Goal: Task Accomplishment & Management: Use online tool/utility

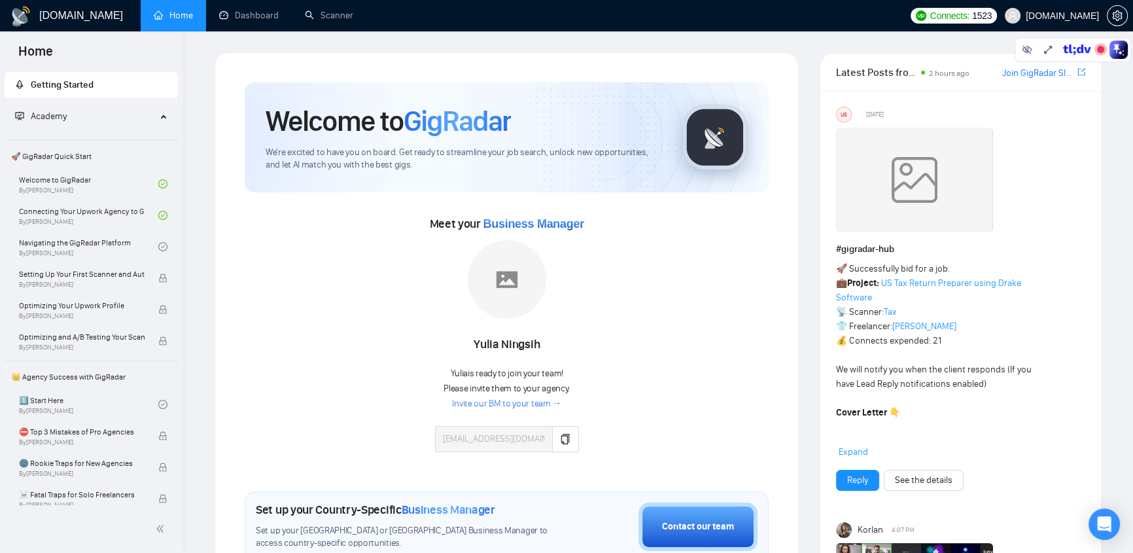
click at [155, 116] on div "Academy" at bounding box center [92, 116] width 174 height 26
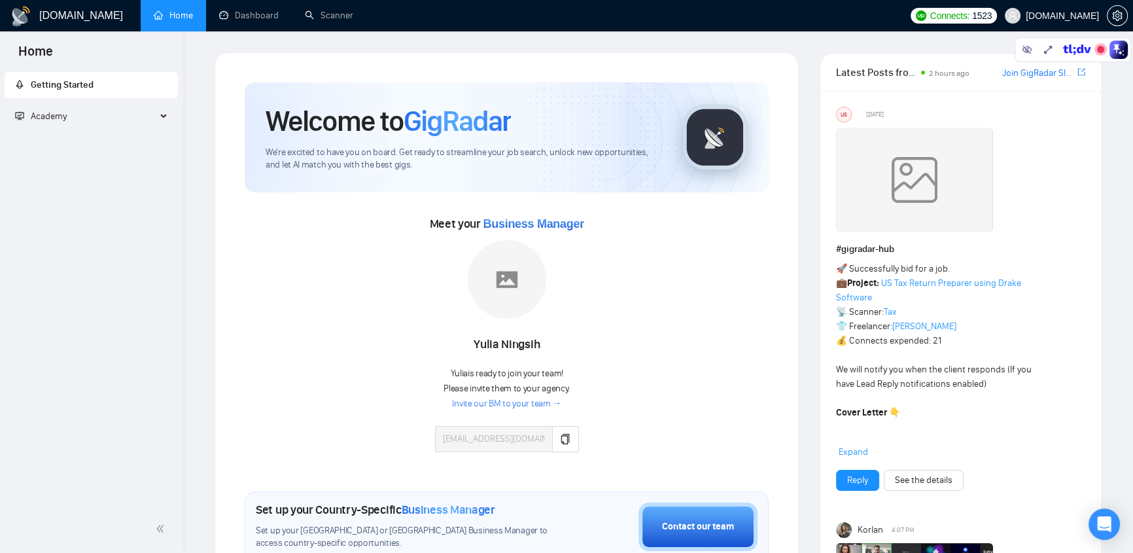
click at [162, 116] on icon at bounding box center [165, 116] width 7 height 0
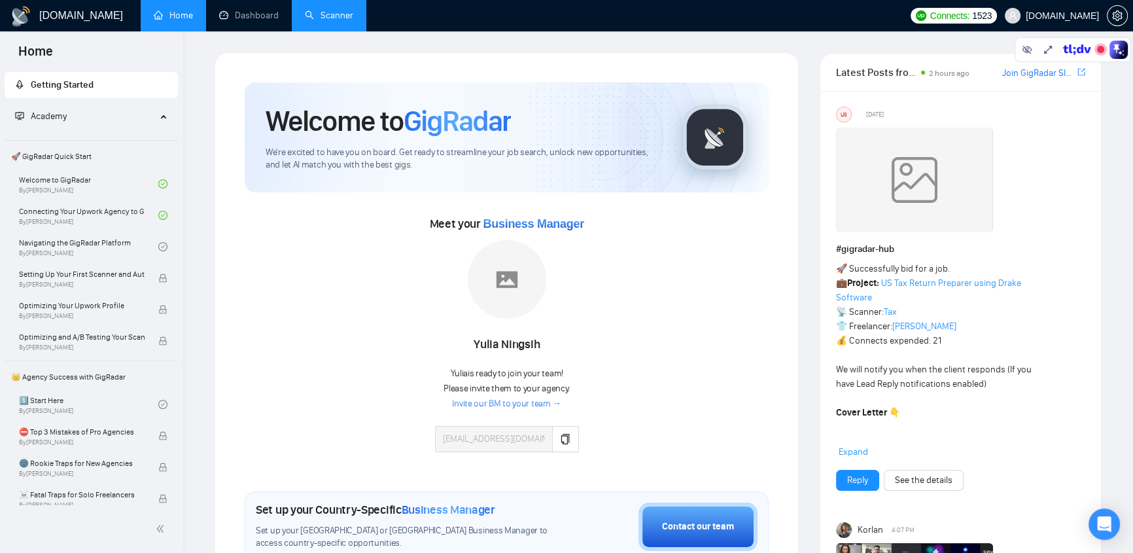
click at [324, 16] on link "Scanner" at bounding box center [329, 15] width 48 height 11
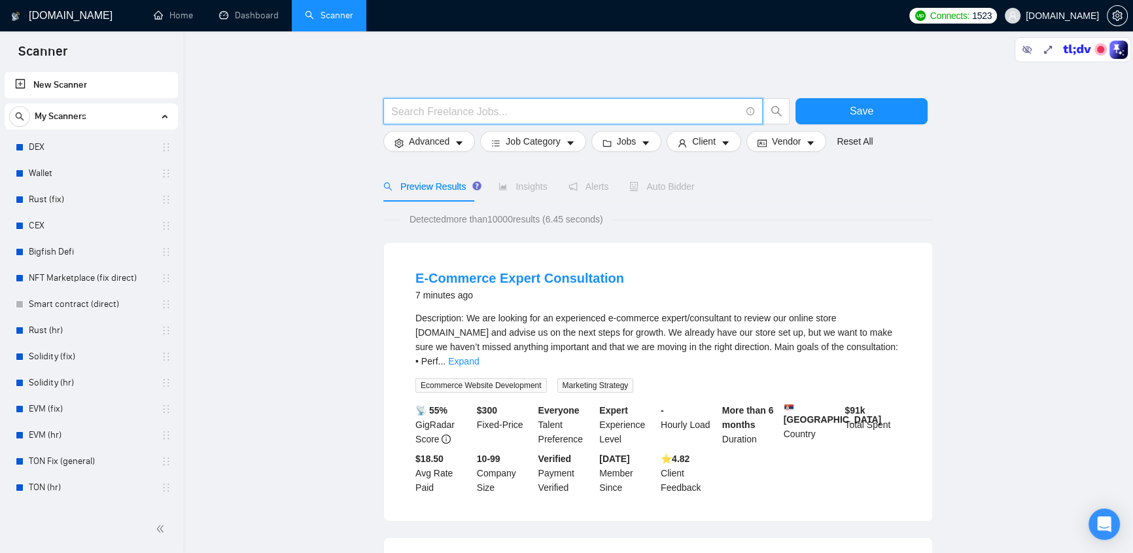
click at [494, 112] on input "text" at bounding box center [565, 111] width 349 height 16
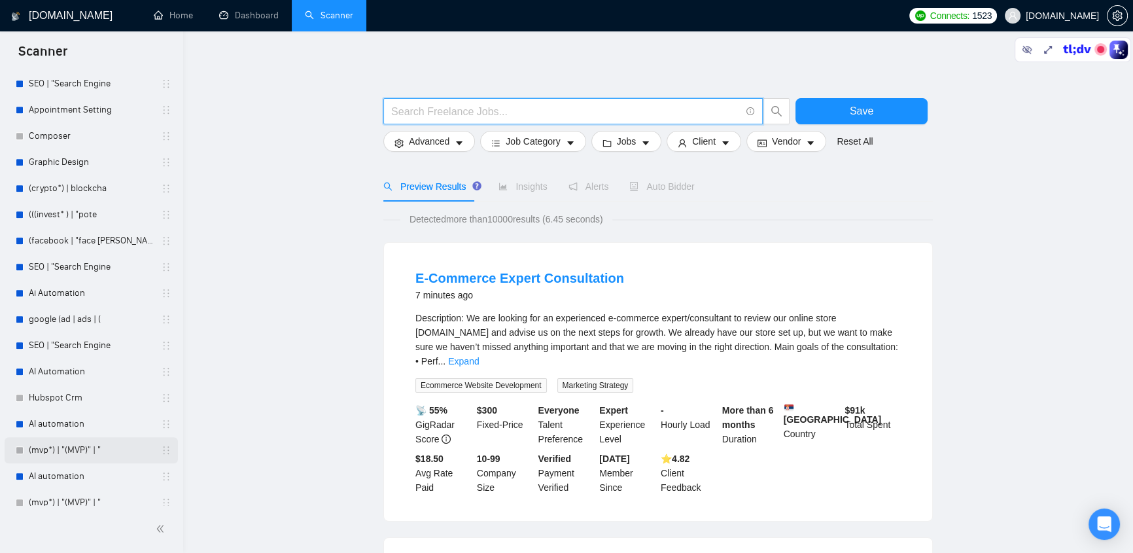
scroll to position [1803, 0]
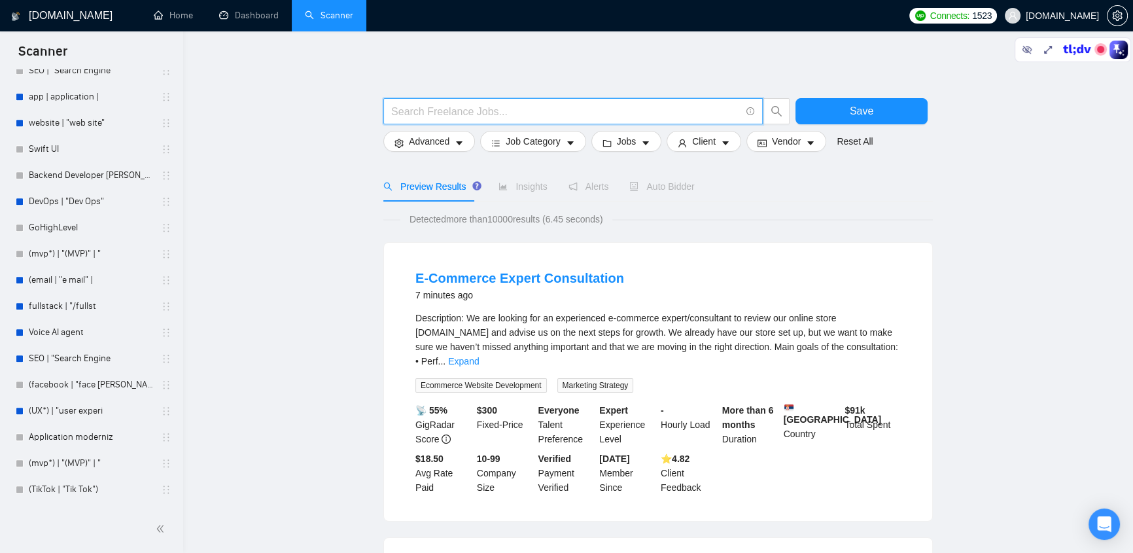
paste input "("(Wordpress)" | "(Wordpress" | "/Wordpress" | (wordpress*) | WP | "Word Press"…"
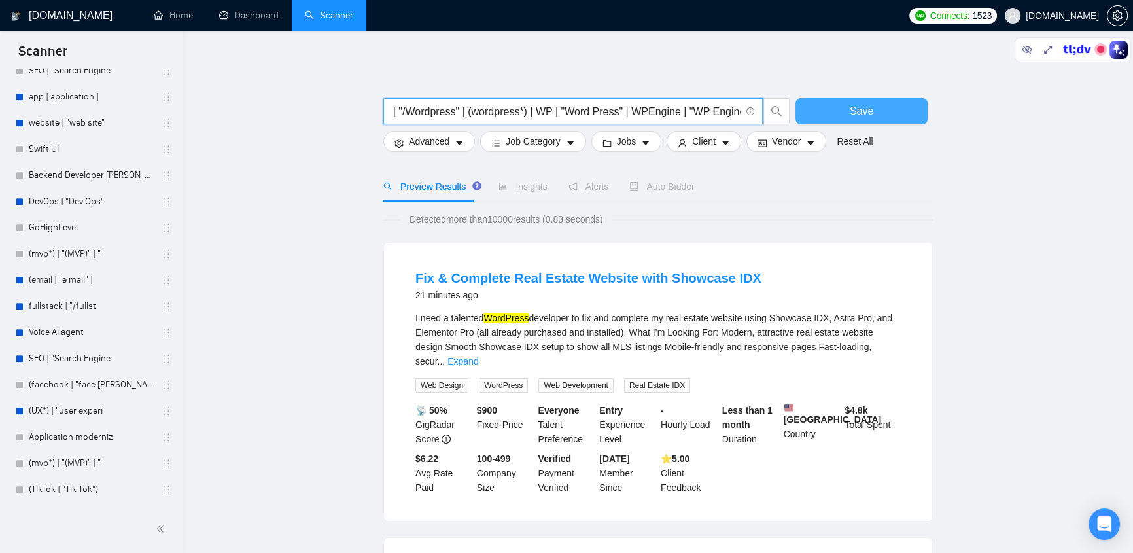
type input "("(Wordpress)" | "(Wordpress" | "/Wordpress" | (wordpress*) | WP | "Word Press"…"
click at [844, 114] on button "Save" at bounding box center [861, 111] width 132 height 26
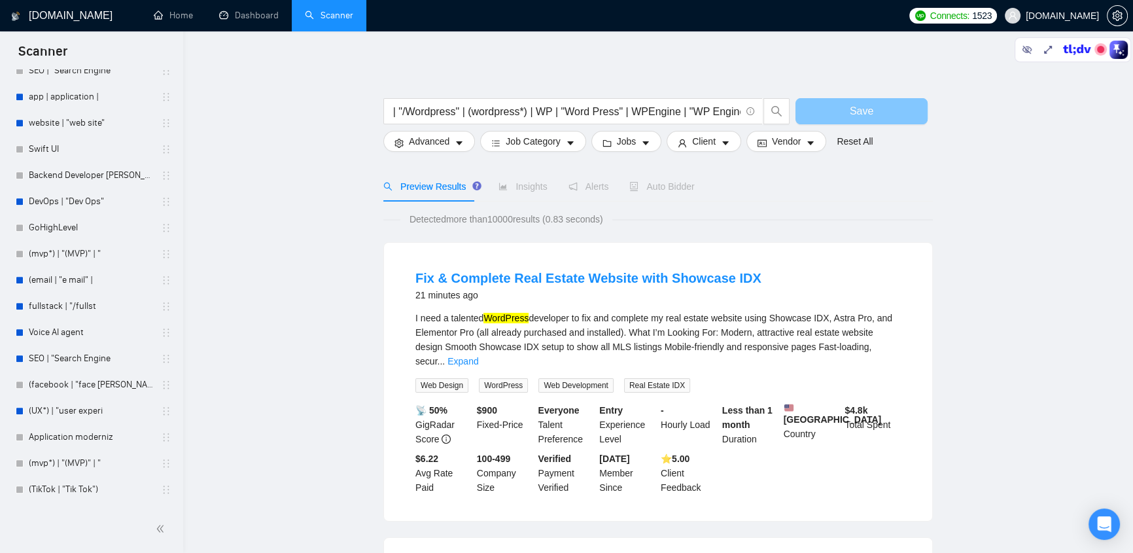
scroll to position [0, 0]
click at [456, 139] on icon "caret-down" at bounding box center [458, 143] width 9 height 9
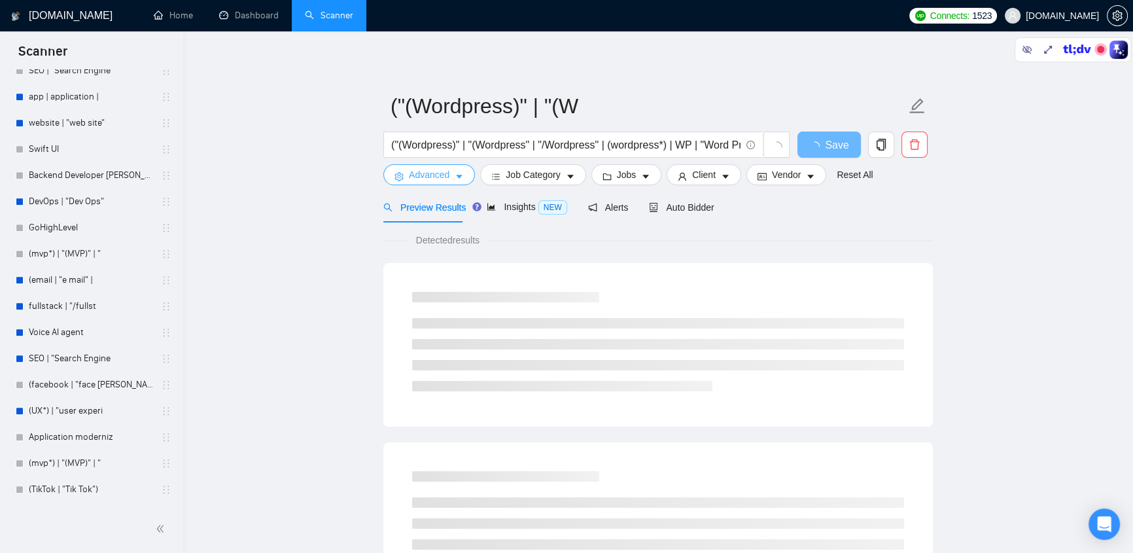
click at [454, 172] on icon "caret-down" at bounding box center [458, 176] width 9 height 9
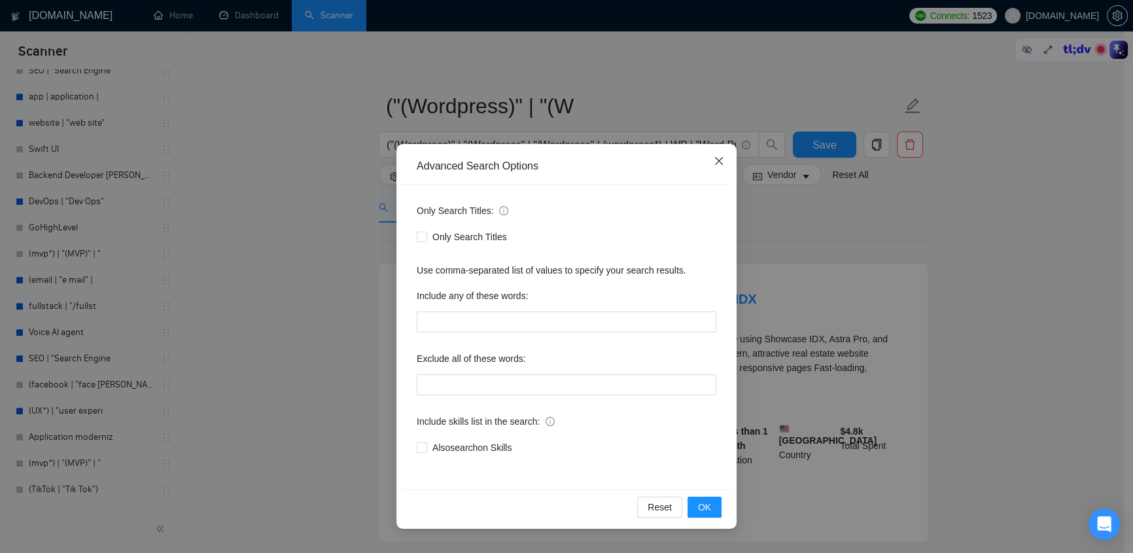
click at [716, 161] on icon "close" at bounding box center [718, 161] width 10 height 10
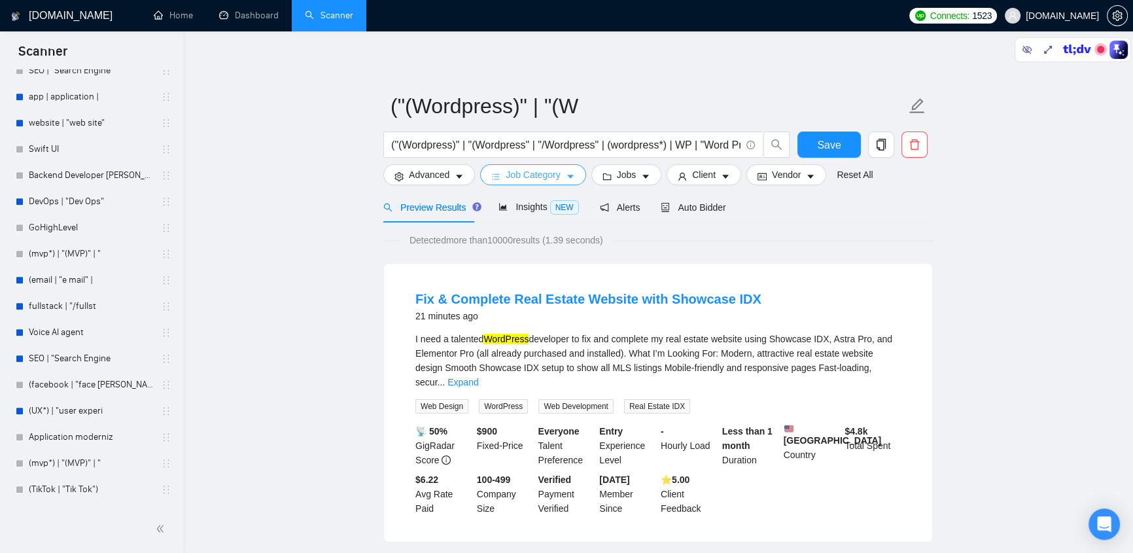
click at [520, 177] on span "Job Category" at bounding box center [532, 174] width 54 height 14
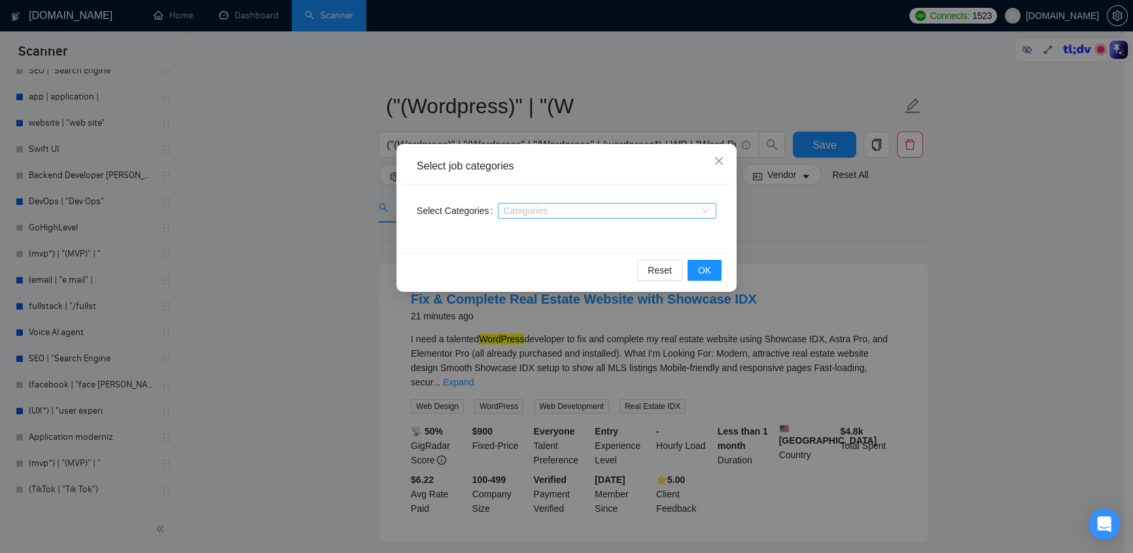
click at [596, 209] on div at bounding box center [600, 210] width 199 height 10
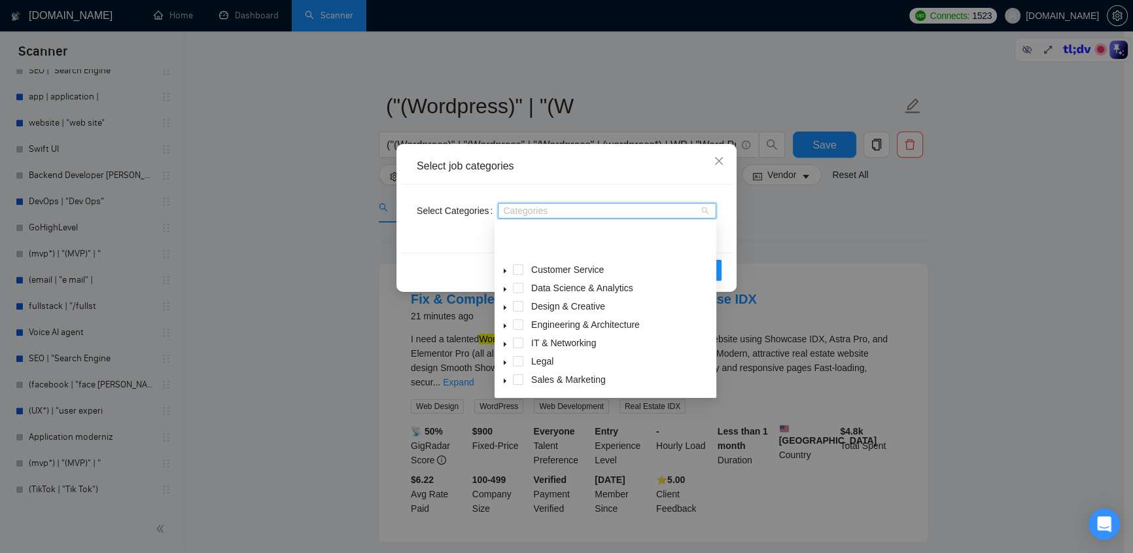
scroll to position [52, 0]
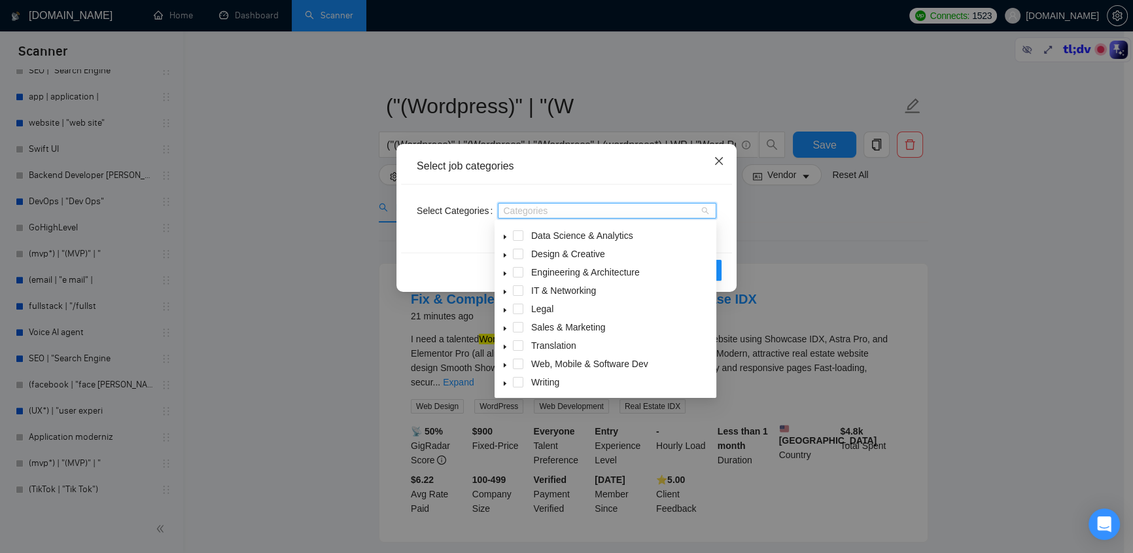
click at [721, 162] on icon "close" at bounding box center [718, 161] width 10 height 10
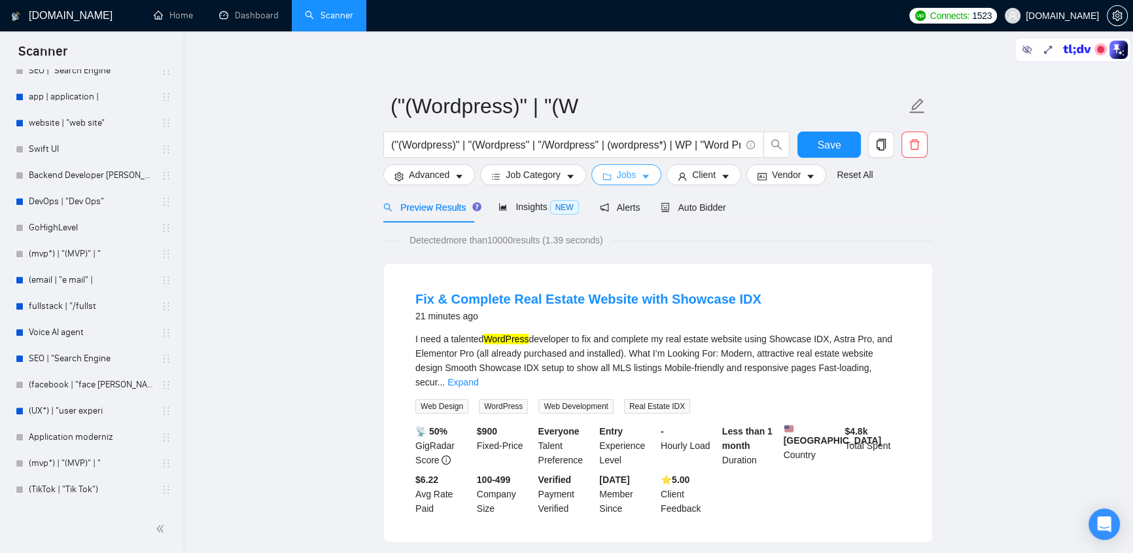
click at [630, 177] on span "Jobs" at bounding box center [627, 174] width 20 height 14
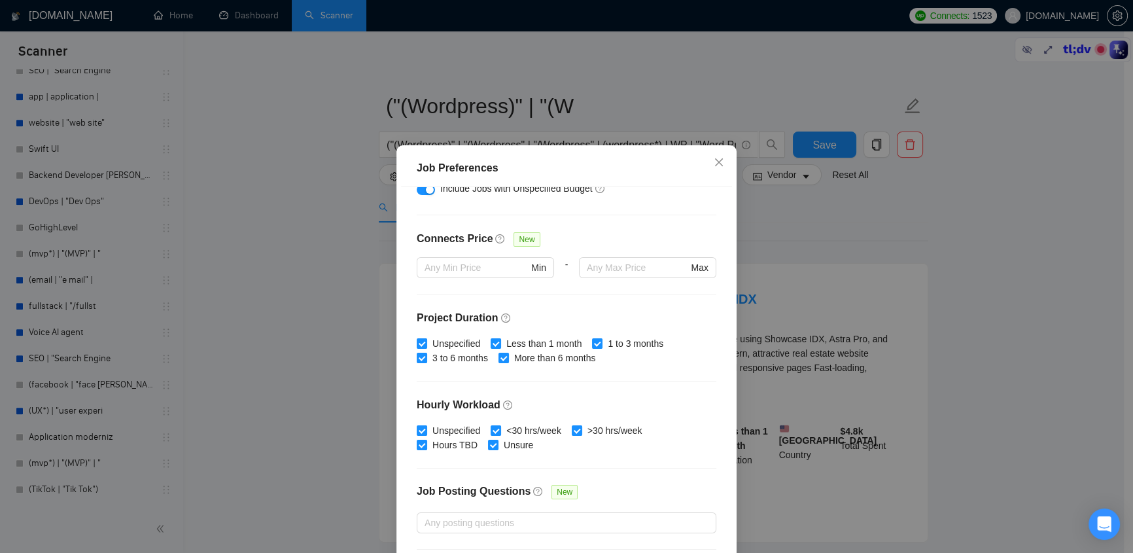
scroll to position [350, 0]
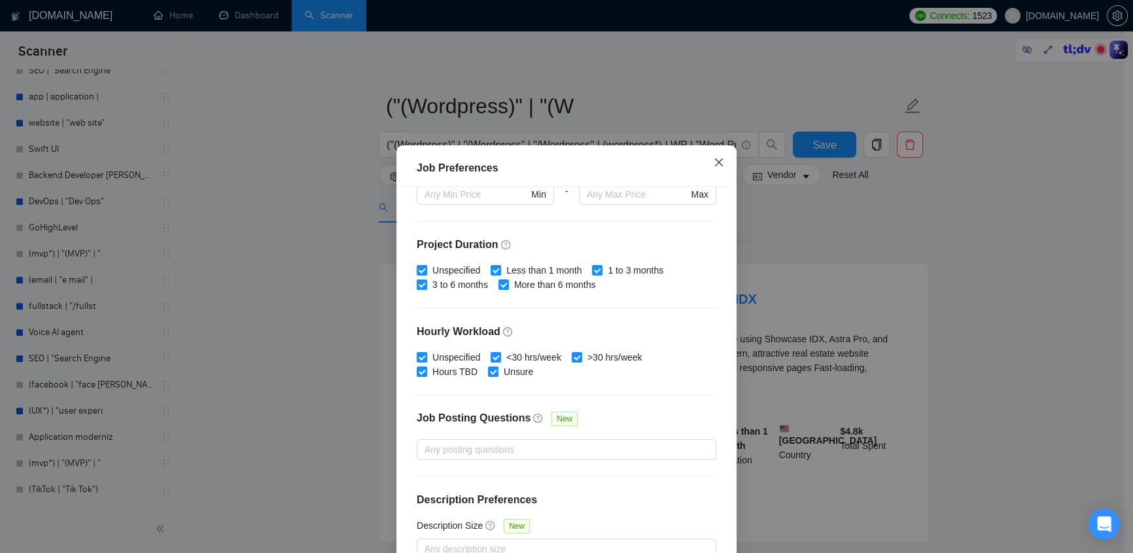
click at [714, 160] on icon "close" at bounding box center [718, 162] width 10 height 10
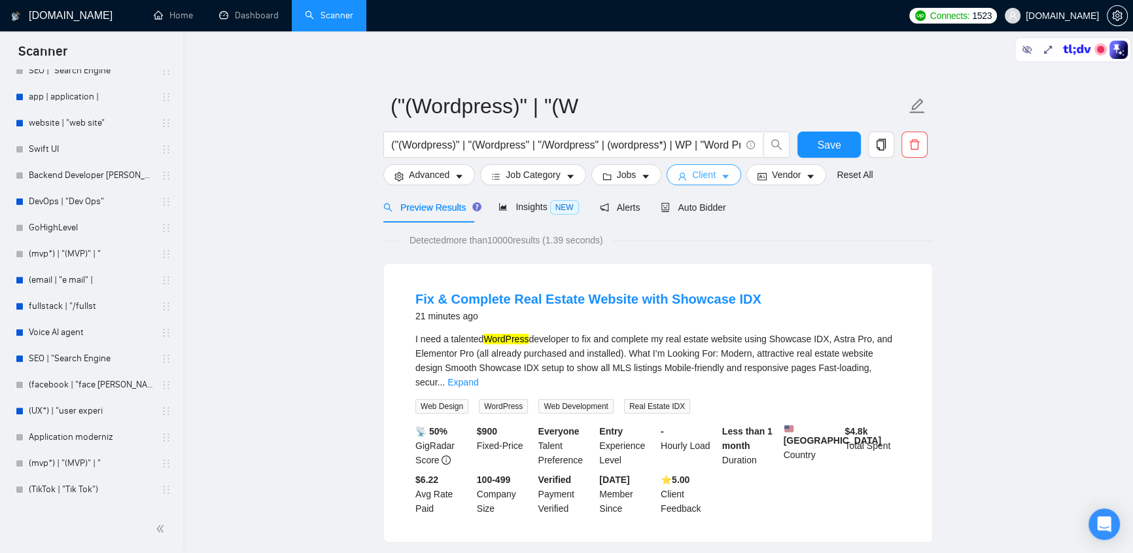
click at [710, 175] on span "Client" at bounding box center [704, 174] width 24 height 14
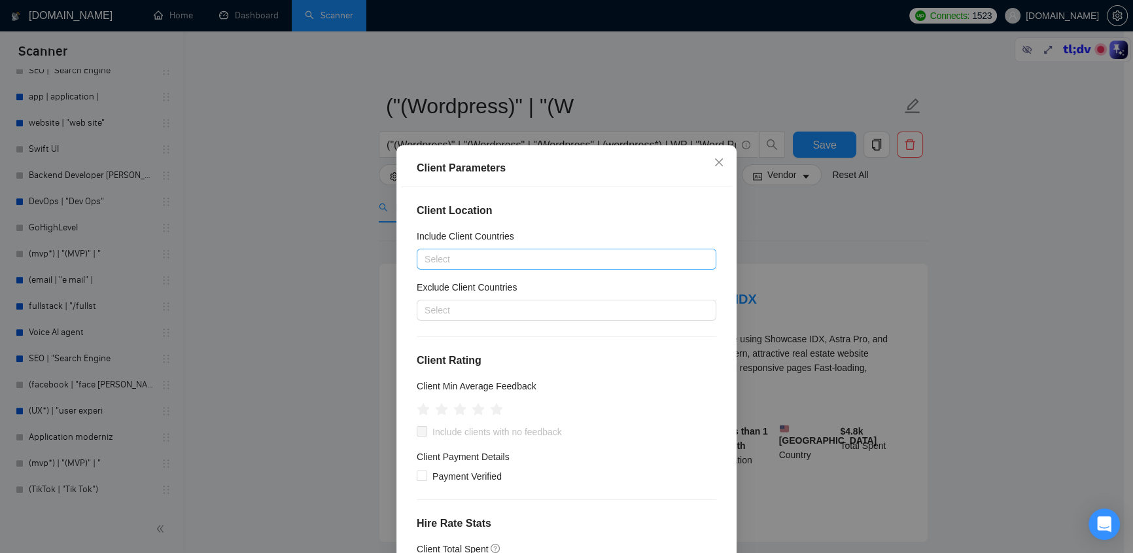
click at [445, 255] on div at bounding box center [560, 259] width 280 height 16
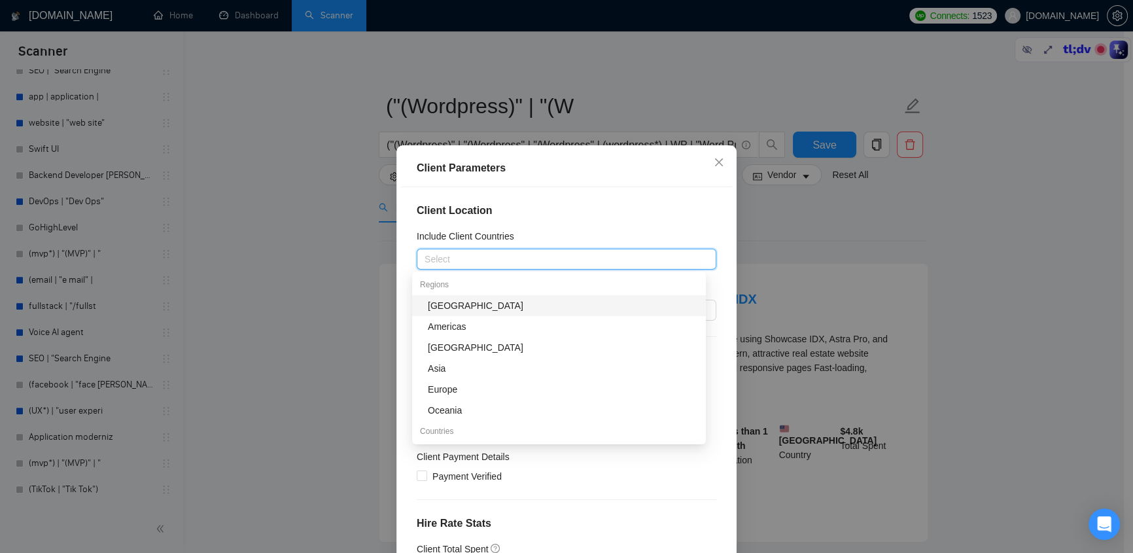
click at [554, 216] on h4 "Client Location" at bounding box center [566, 211] width 299 height 16
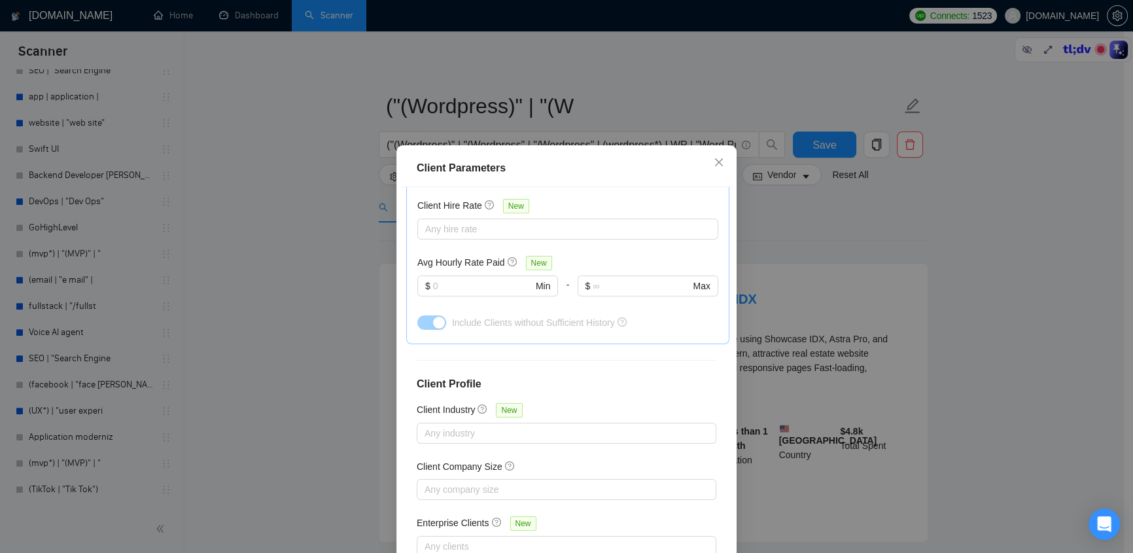
scroll to position [428, 0]
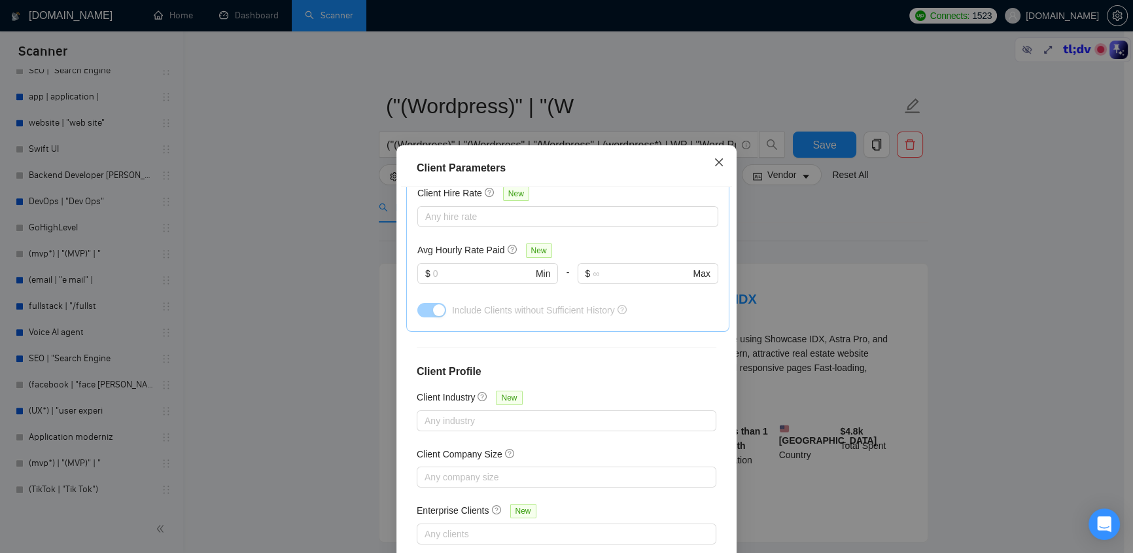
click at [715, 162] on icon "close" at bounding box center [719, 162] width 8 height 8
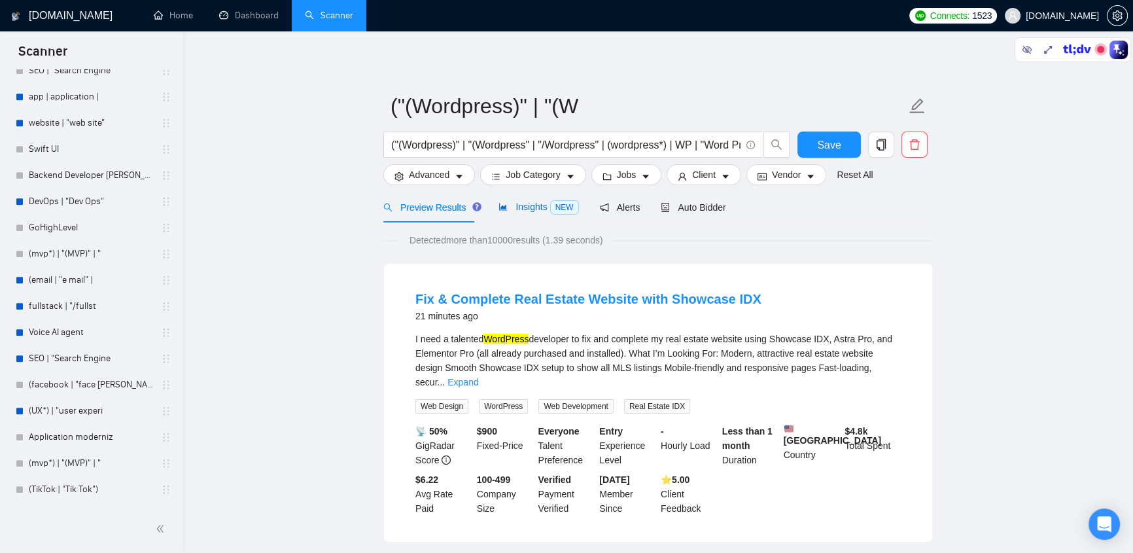
click at [520, 206] on span "Insights NEW" at bounding box center [538, 206] width 80 height 10
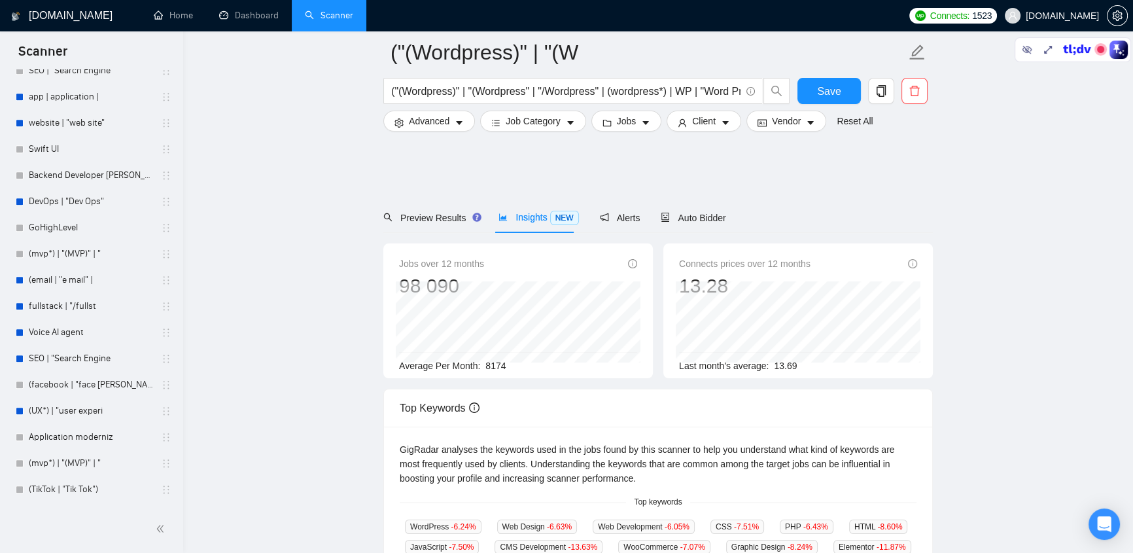
scroll to position [277, 0]
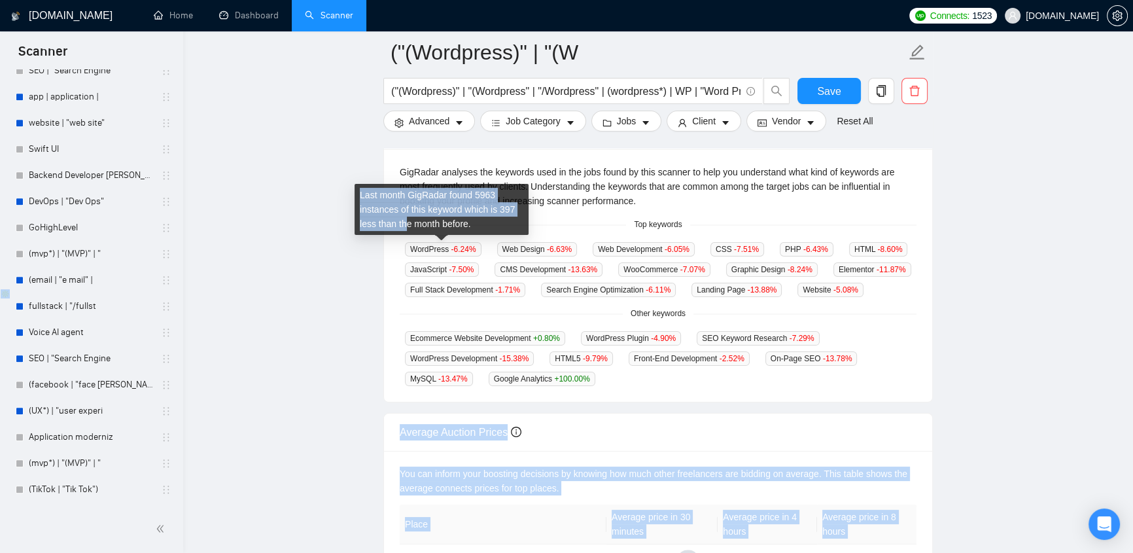
drag, startPoint x: 608, startPoint y: 379, endPoint x: 448, endPoint y: 235, distance: 215.3
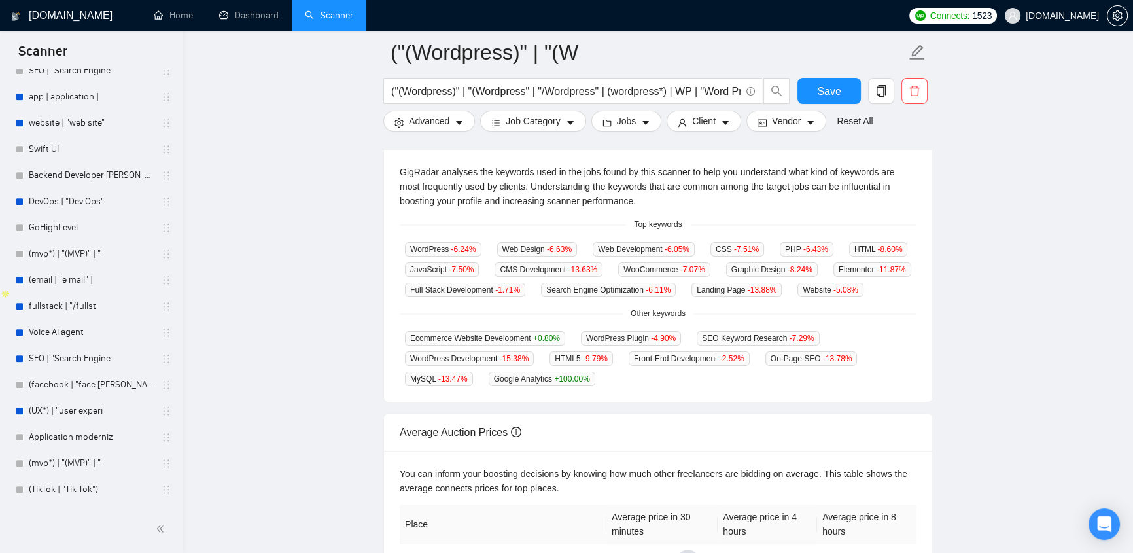
click at [620, 378] on div "Ecommerce Website Development +0.80 % WordPress Plugin -4.90 % SEO Keyword Rese…" at bounding box center [658, 358] width 517 height 56
click at [885, 347] on div "Ecommerce Website Development +0.80 % WordPress Plugin -4.90 % SEO Keyword Rese…" at bounding box center [658, 358] width 517 height 56
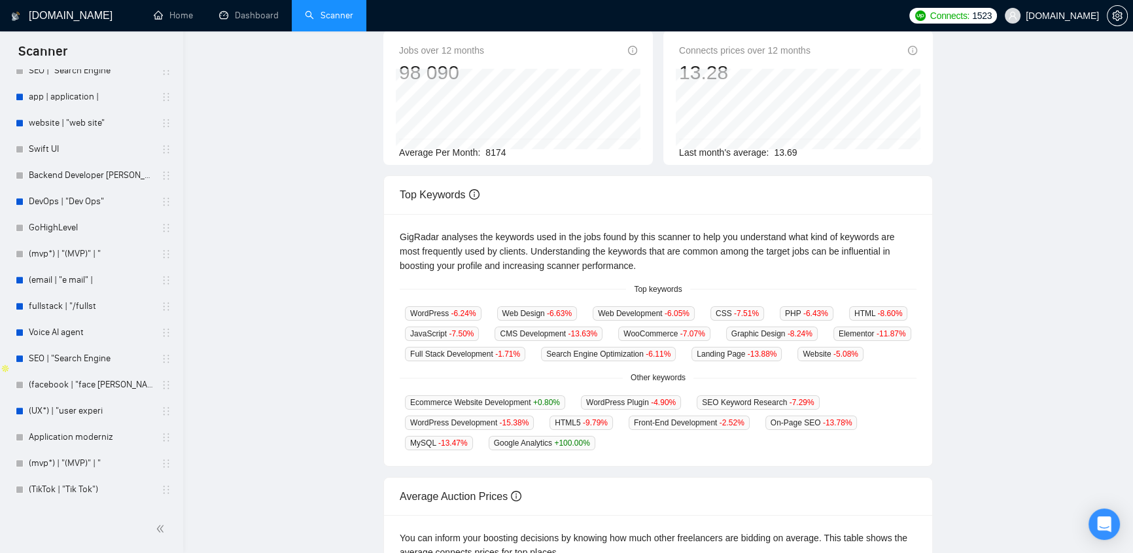
scroll to position [0, 0]
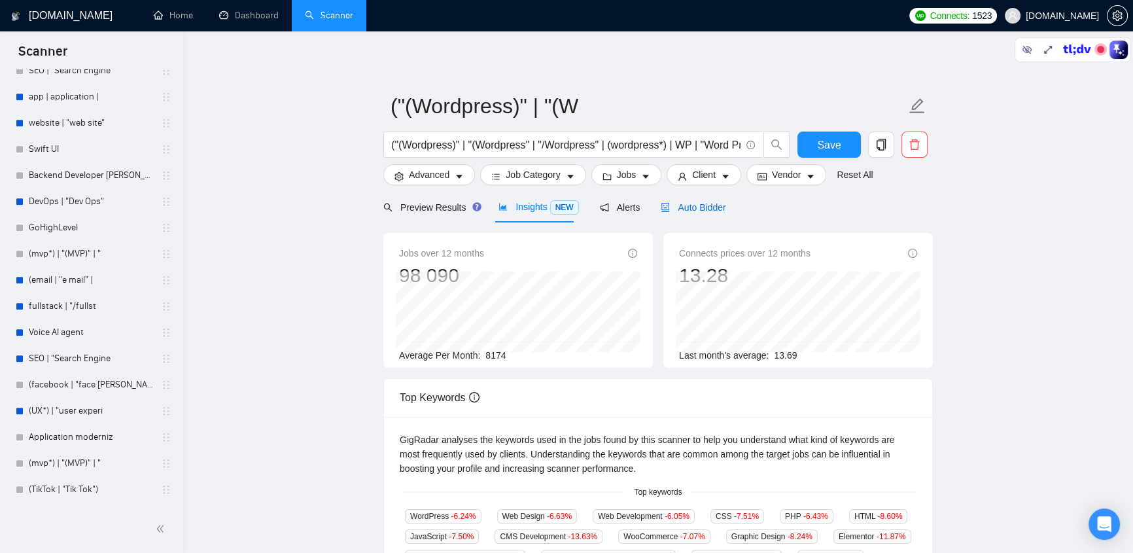
click at [693, 207] on span "Auto Bidder" at bounding box center [692, 207] width 65 height 10
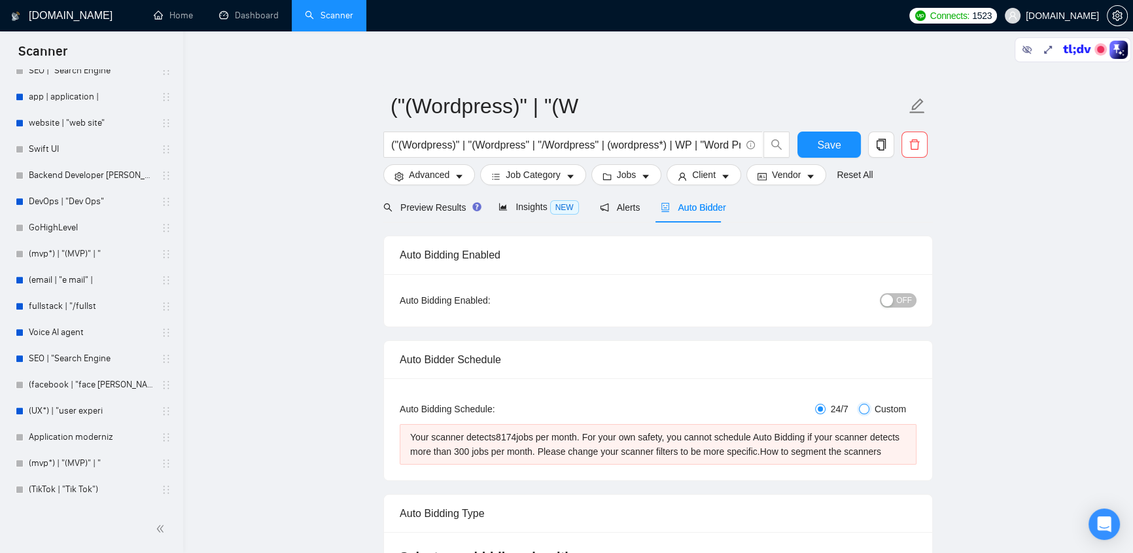
click at [865, 408] on input "Custom" at bounding box center [864, 408] width 10 height 10
radio input "true"
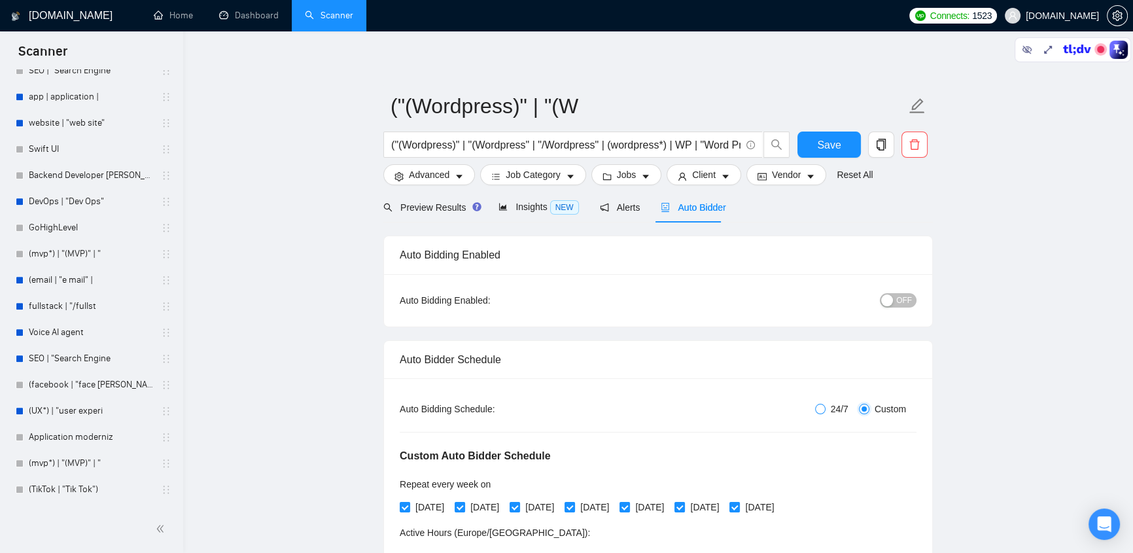
radio input "false"
checkbox input "true"
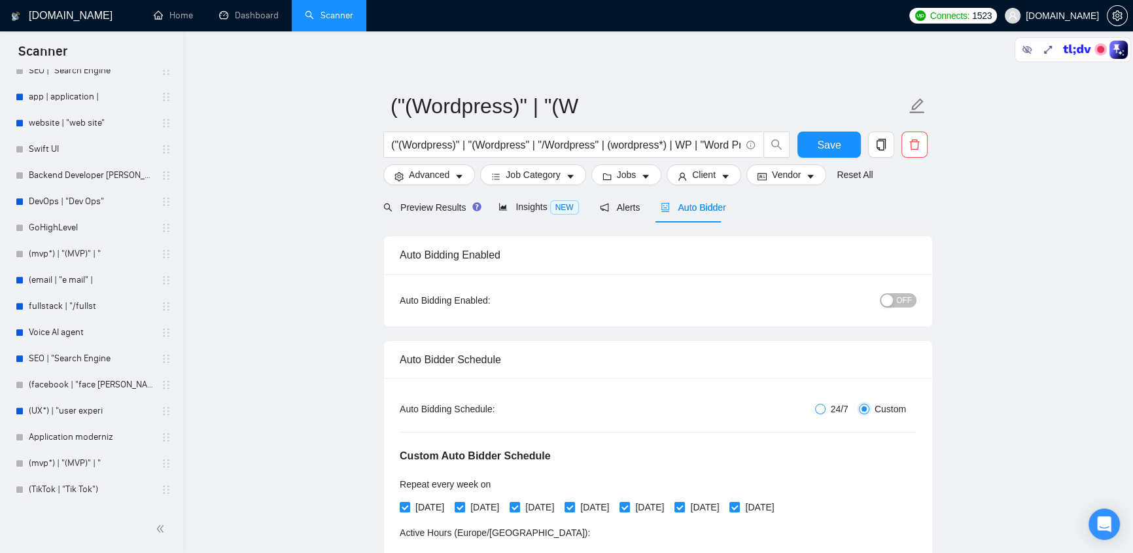
checkbox input "true"
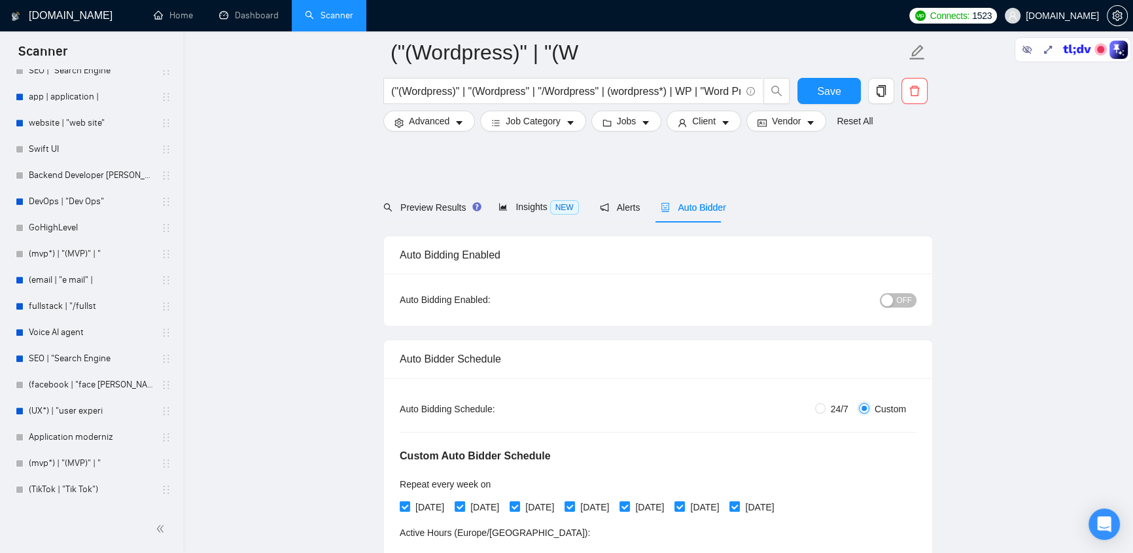
scroll to position [138, 0]
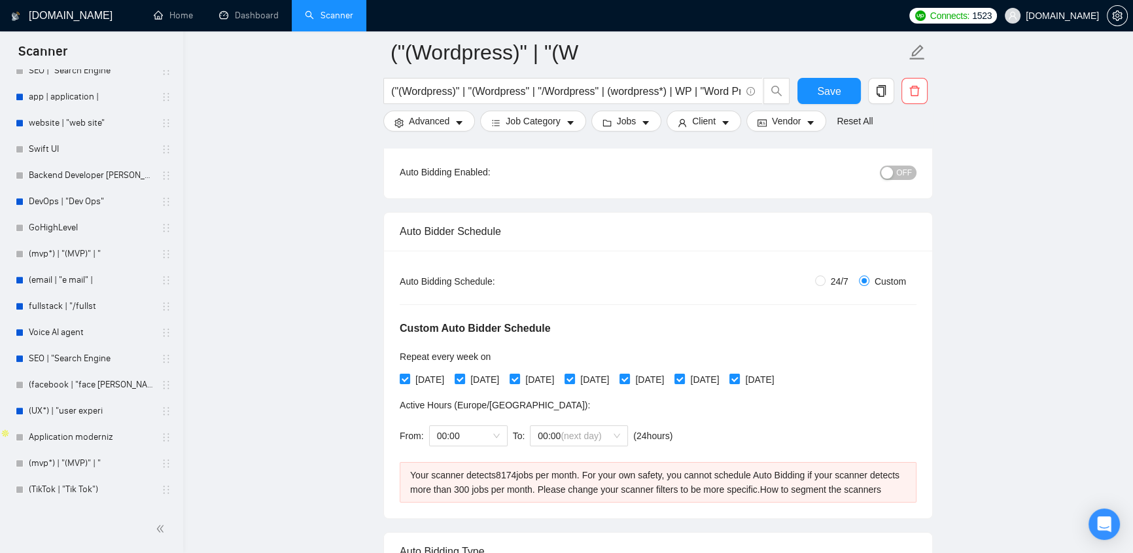
click at [818, 266] on div "Auto Bidding Type: Automated (recommended) Semi-automated Auto Bidding Schedule…" at bounding box center [658, 383] width 548 height 267
click at [818, 282] on input "24/7" at bounding box center [820, 280] width 10 height 10
radio input "true"
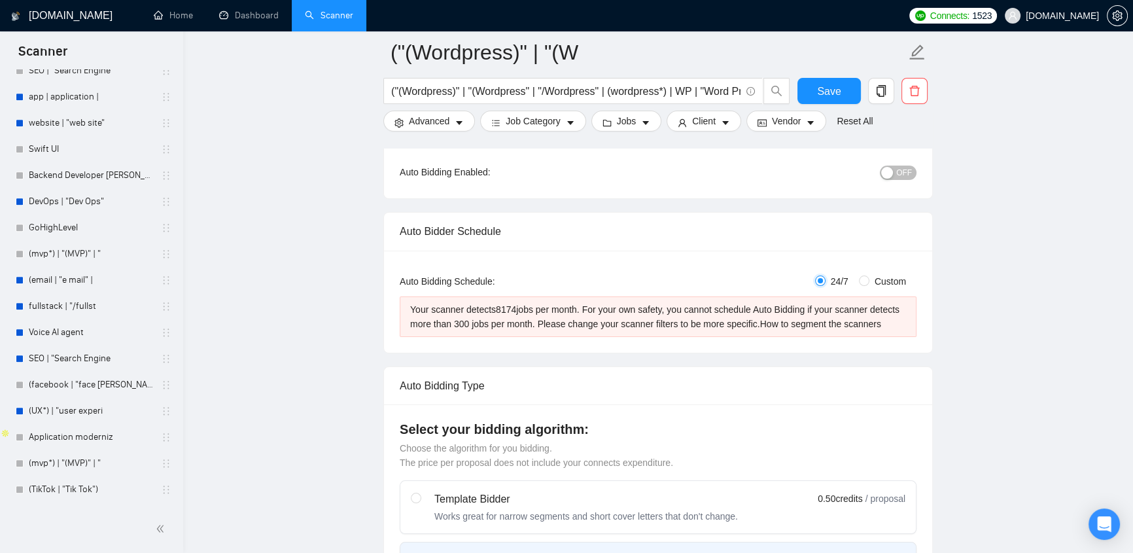
radio input "false"
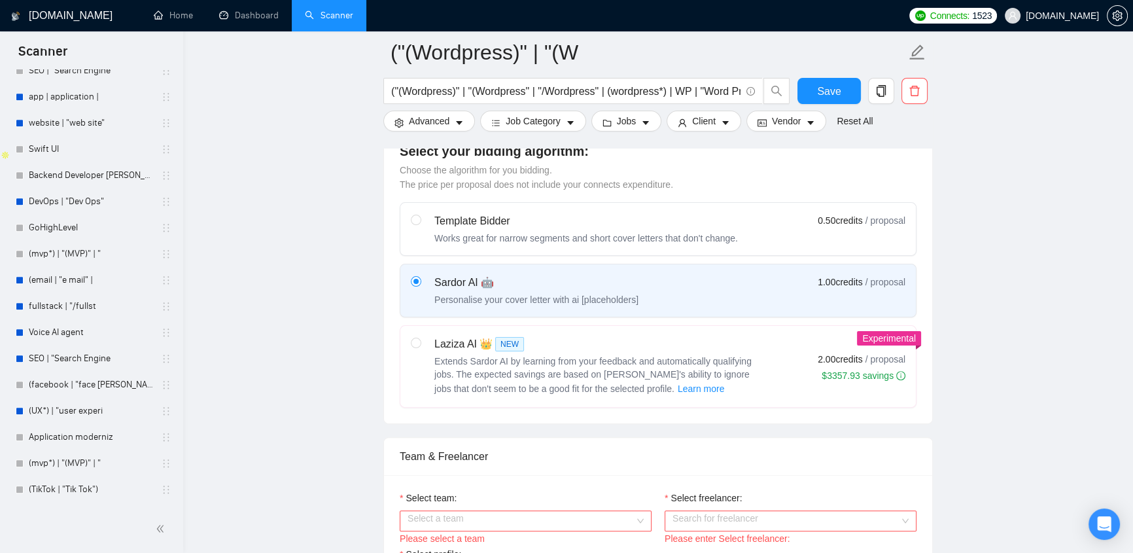
scroll to position [555, 0]
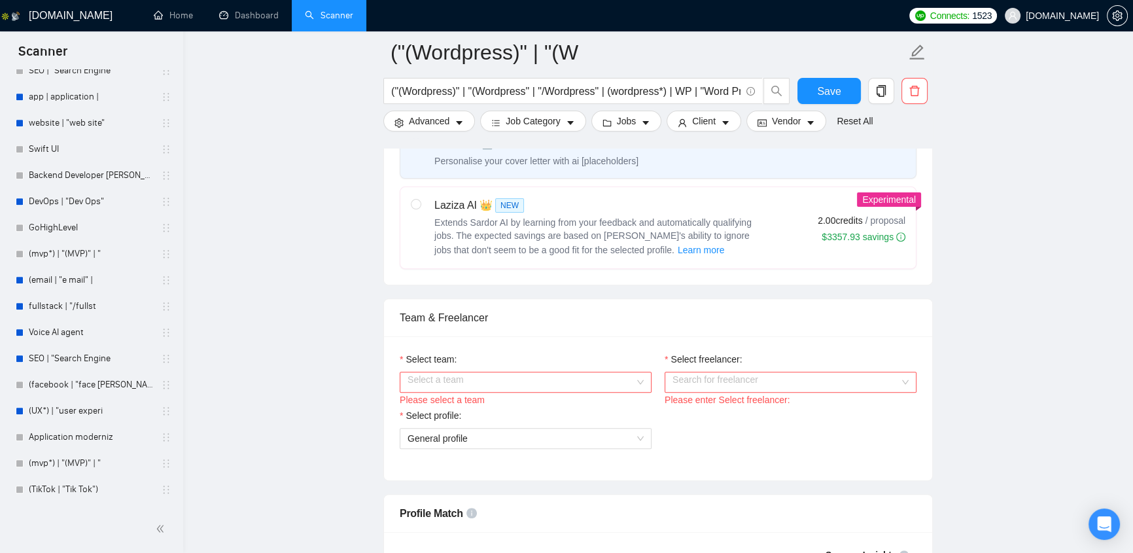
click at [621, 379] on input "Select team:" at bounding box center [520, 382] width 227 height 20
click at [675, 326] on div "Team & Freelancer" at bounding box center [658, 317] width 517 height 37
click at [788, 387] on input "Select freelancer:" at bounding box center [785, 382] width 227 height 20
click at [842, 343] on div "Select team: Select a team Please select a team Select freelancer: Search for f…" at bounding box center [658, 408] width 548 height 144
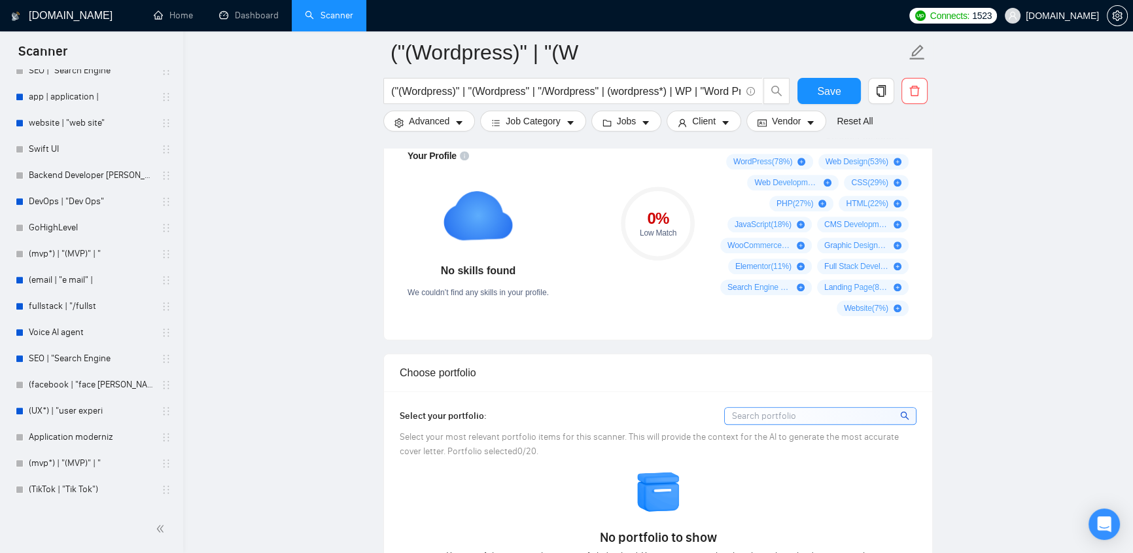
scroll to position [1110, 0]
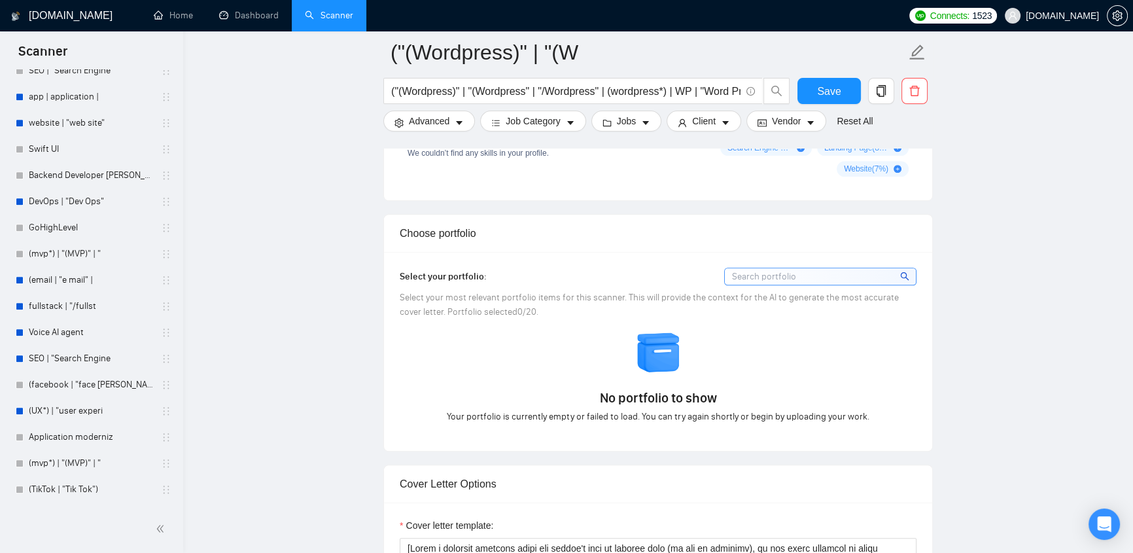
click at [486, 366] on div "No portfolio to show Your portfolio is currently empty or failed to load. You c…" at bounding box center [658, 377] width 524 height 94
click at [583, 364] on div "No portfolio to show Your portfolio is currently empty or failed to load. You c…" at bounding box center [658, 377] width 524 height 94
click at [909, 358] on div "No portfolio to show Your portfolio is currently empty or failed to load. You c…" at bounding box center [658, 377] width 524 height 94
click at [449, 353] on div "No portfolio to show Your portfolio is currently empty or failed to load. You c…" at bounding box center [658, 377] width 524 height 94
click at [553, 353] on div "No portfolio to show Your portfolio is currently empty or failed to load. You c…" at bounding box center [658, 377] width 524 height 94
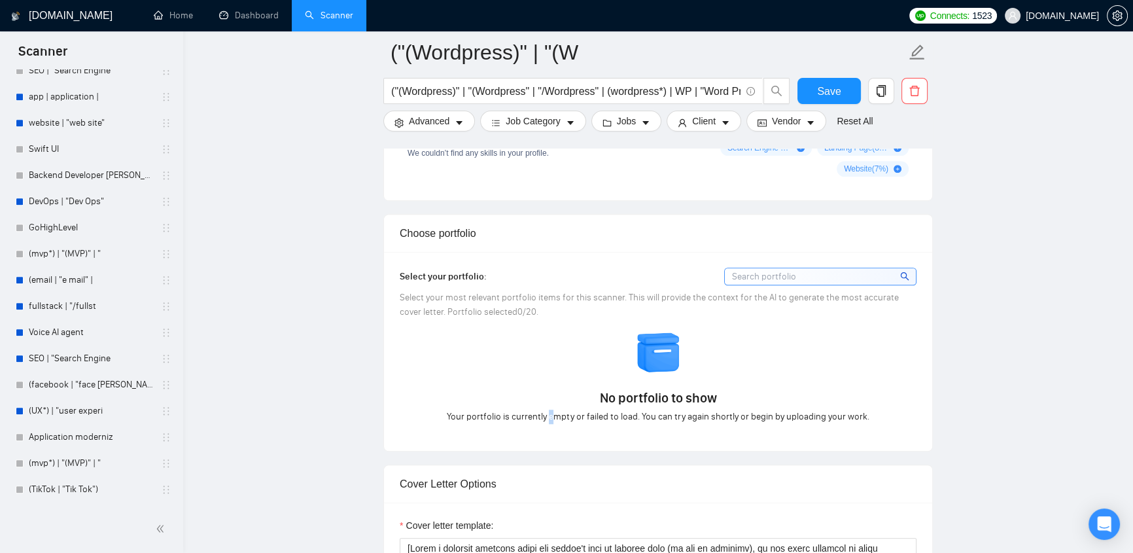
click at [657, 369] on img at bounding box center [659, 353] width 46 height 46
click at [850, 368] on div "No portfolio to show Your portfolio is currently empty or failed to load. You c…" at bounding box center [658, 377] width 524 height 94
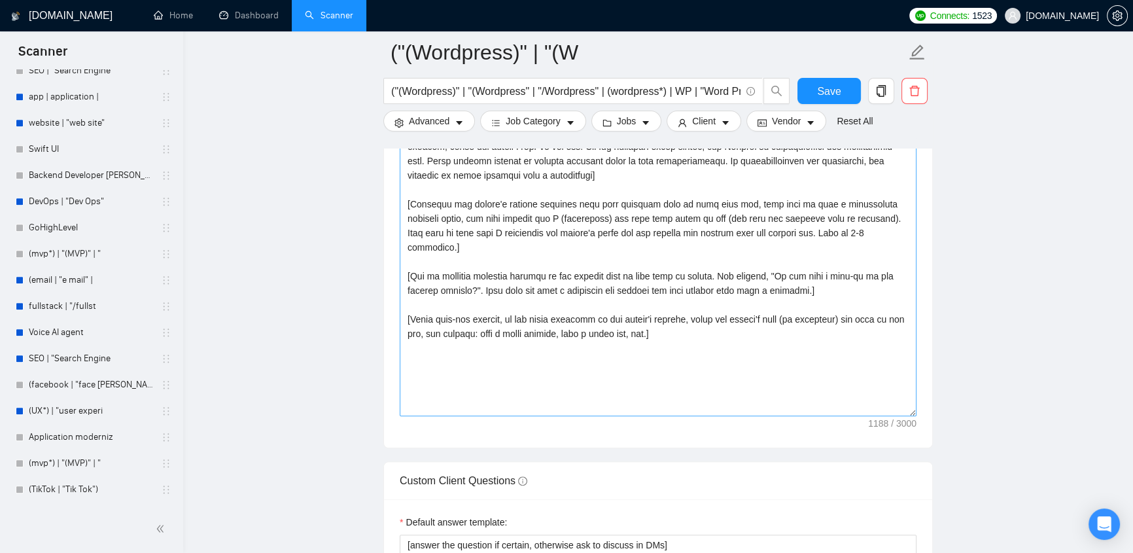
scroll to position [1386, 0]
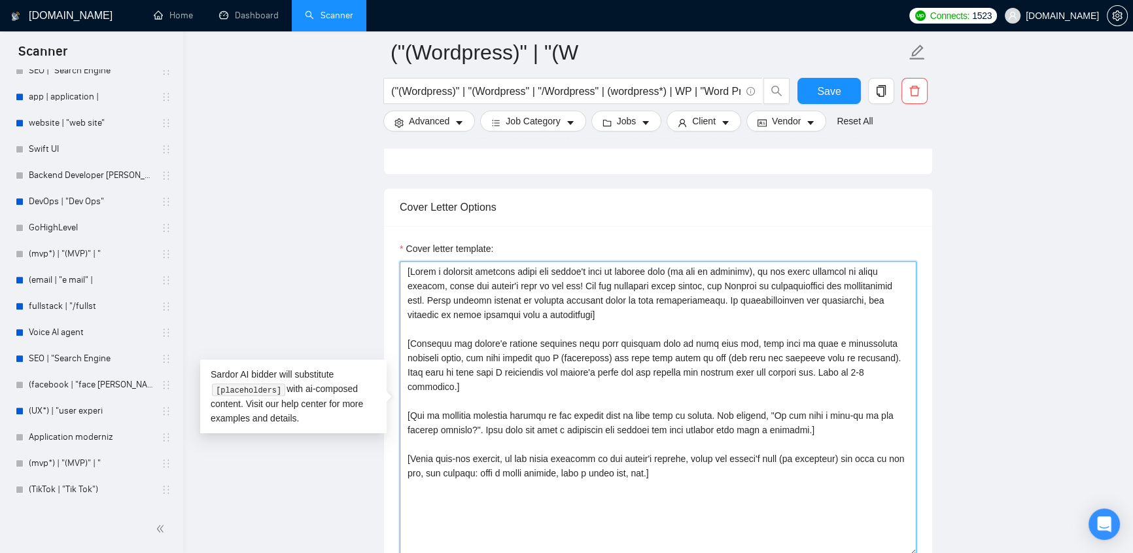
drag, startPoint x: 404, startPoint y: 273, endPoint x: 783, endPoint y: 454, distance: 420.0
click at [783, 454] on textarea "Cover letter template:" at bounding box center [658, 408] width 517 height 294
click at [698, 463] on textarea "Cover letter template:" at bounding box center [658, 408] width 517 height 294
drag, startPoint x: 667, startPoint y: 461, endPoint x: 386, endPoint y: 261, distance: 345.1
click at [386, 261] on div "Cover letter template:" at bounding box center [658, 406] width 548 height 361
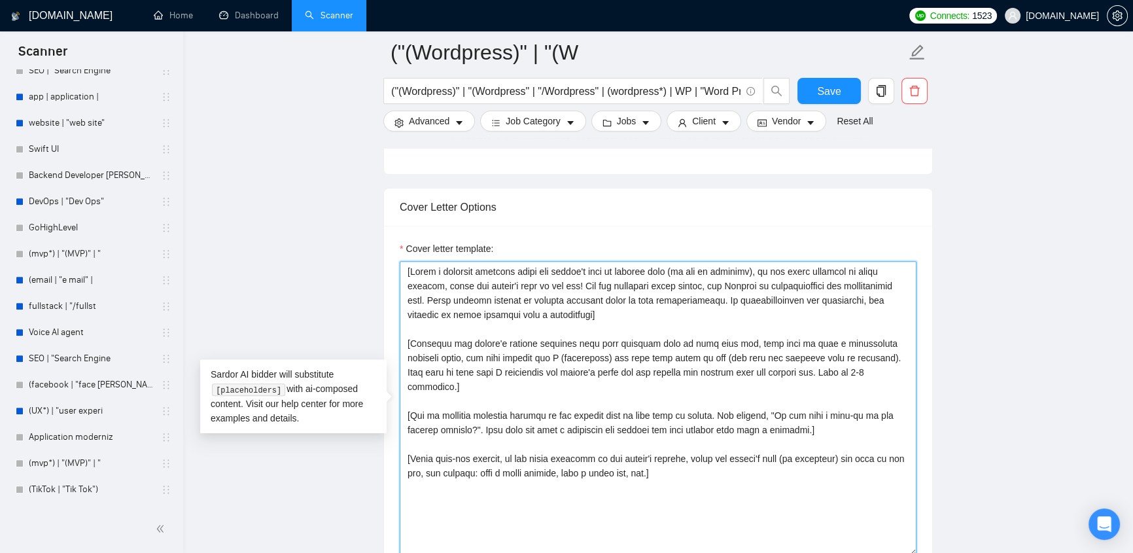
click at [556, 342] on textarea "Cover letter template:" at bounding box center [658, 408] width 517 height 294
drag, startPoint x: 406, startPoint y: 269, endPoint x: 871, endPoint y: 477, distance: 509.6
click at [871, 477] on textarea "Cover letter template:" at bounding box center [658, 408] width 517 height 294
click at [434, 315] on textarea "Cover letter template:" at bounding box center [658, 408] width 517 height 294
drag, startPoint x: 403, startPoint y: 273, endPoint x: 410, endPoint y: 273, distance: 7.2
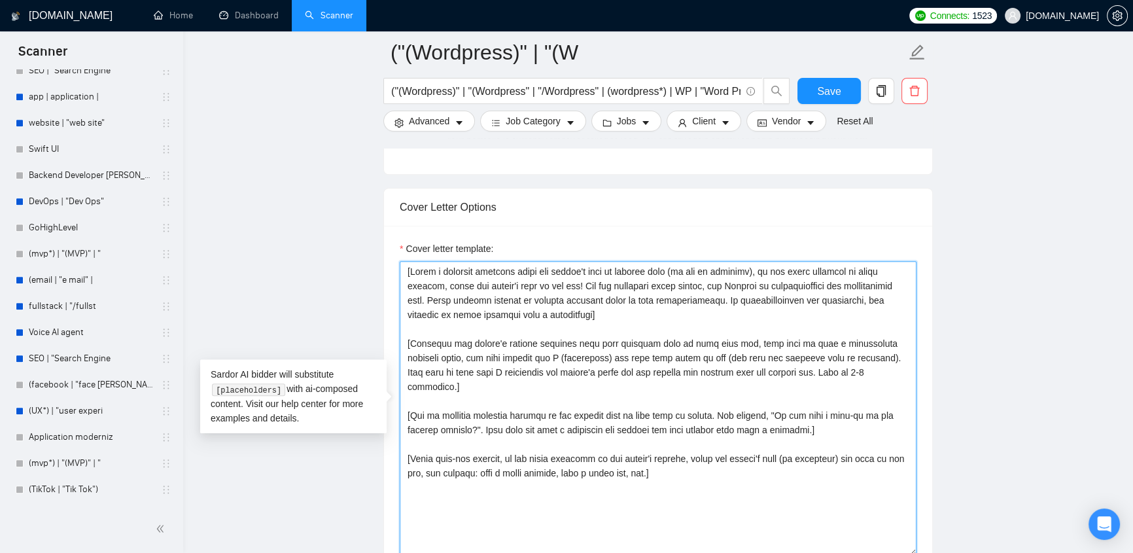
click at [410, 273] on textarea "Cover letter template:" at bounding box center [658, 408] width 517 height 294
click at [600, 315] on textarea "Cover letter template:" at bounding box center [658, 408] width 517 height 294
click at [777, 378] on textarea "Cover letter template:" at bounding box center [658, 408] width 517 height 294
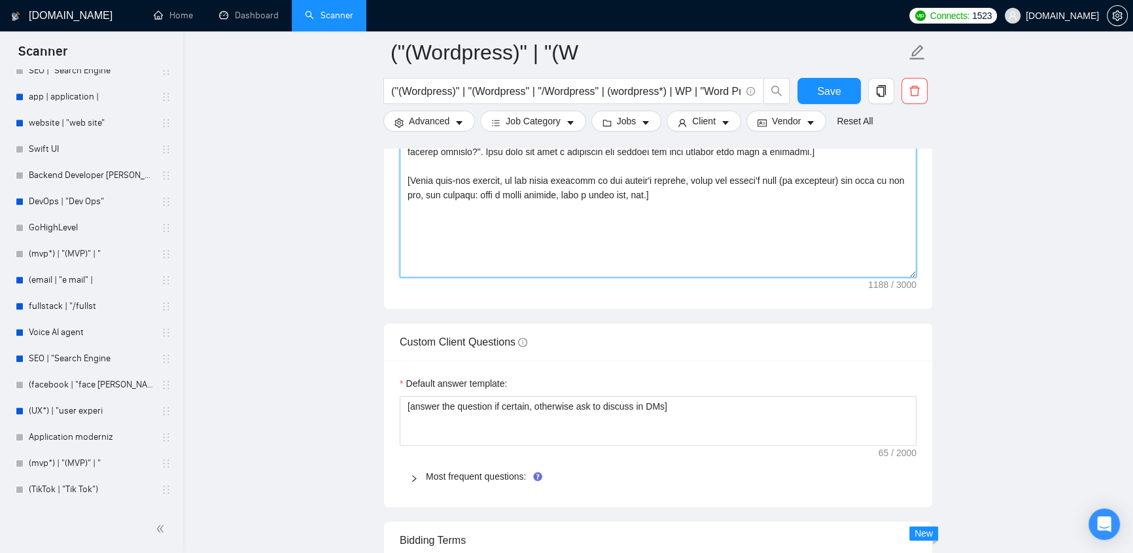
scroll to position [1803, 0]
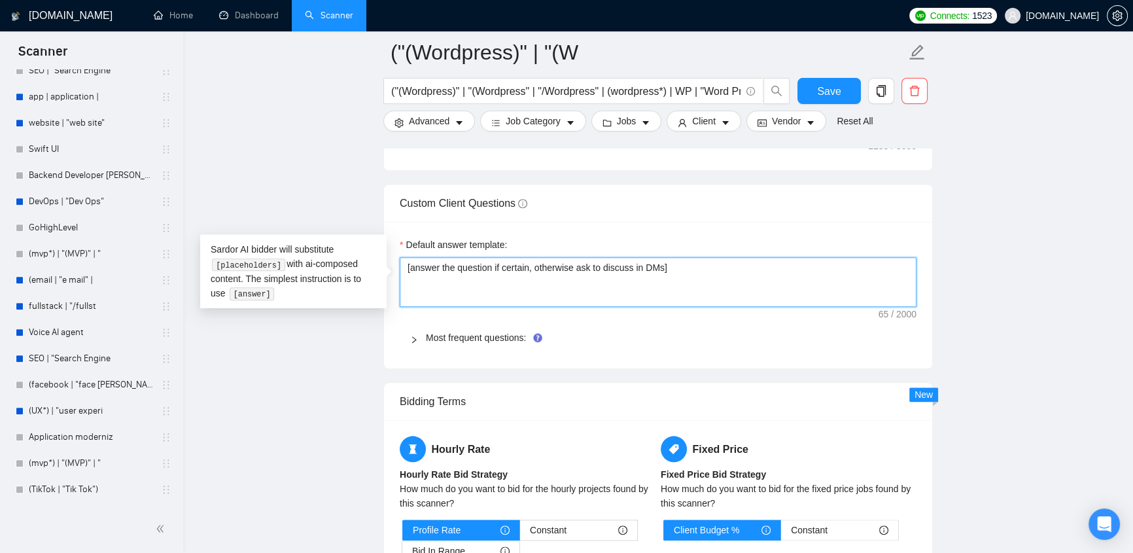
drag, startPoint x: 405, startPoint y: 267, endPoint x: 734, endPoint y: 313, distance: 332.1
click at [734, 313] on div "Default answer template: [answer the question if certain, otherwise ask to disc…" at bounding box center [658, 295] width 548 height 146
click at [417, 337] on icon "right" at bounding box center [414, 339] width 8 height 8
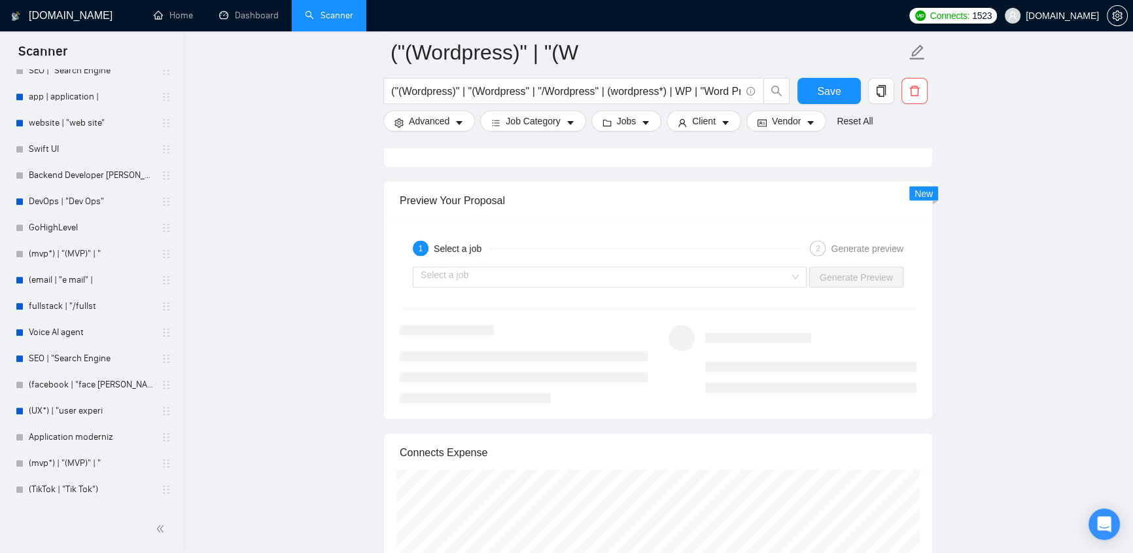
scroll to position [2038, 0]
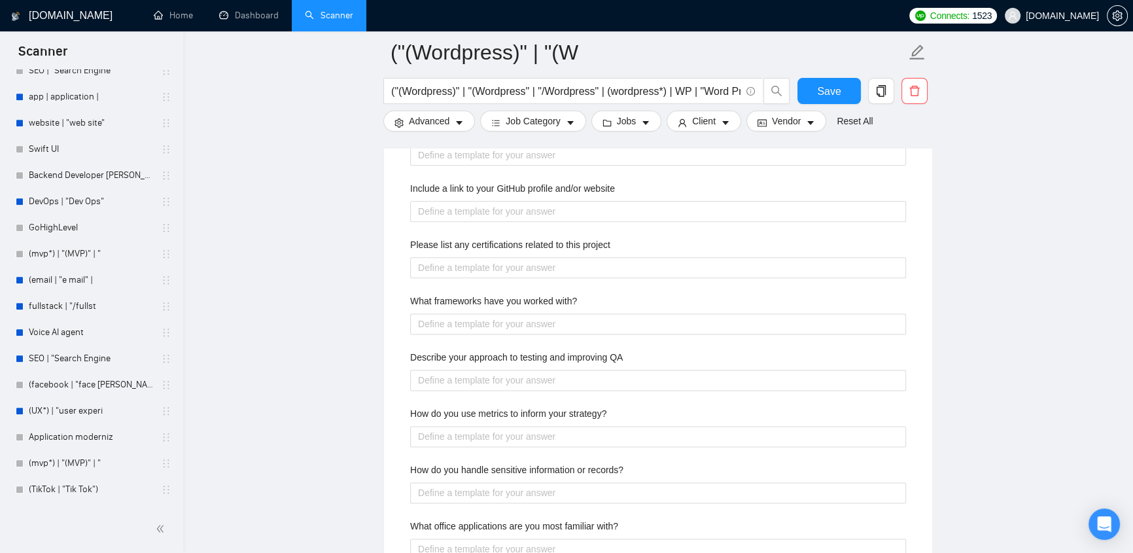
click at [1061, 16] on span "[DOMAIN_NAME]" at bounding box center [1061, 16] width 73 height 0
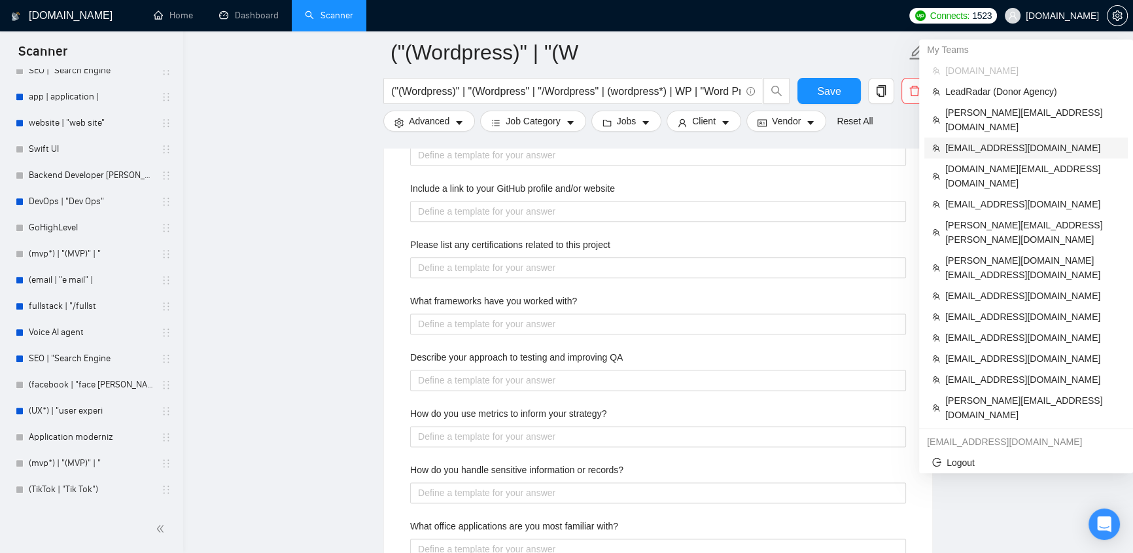
click at [1014, 141] on span "[EMAIL_ADDRESS][DOMAIN_NAME]" at bounding box center [1032, 148] width 175 height 14
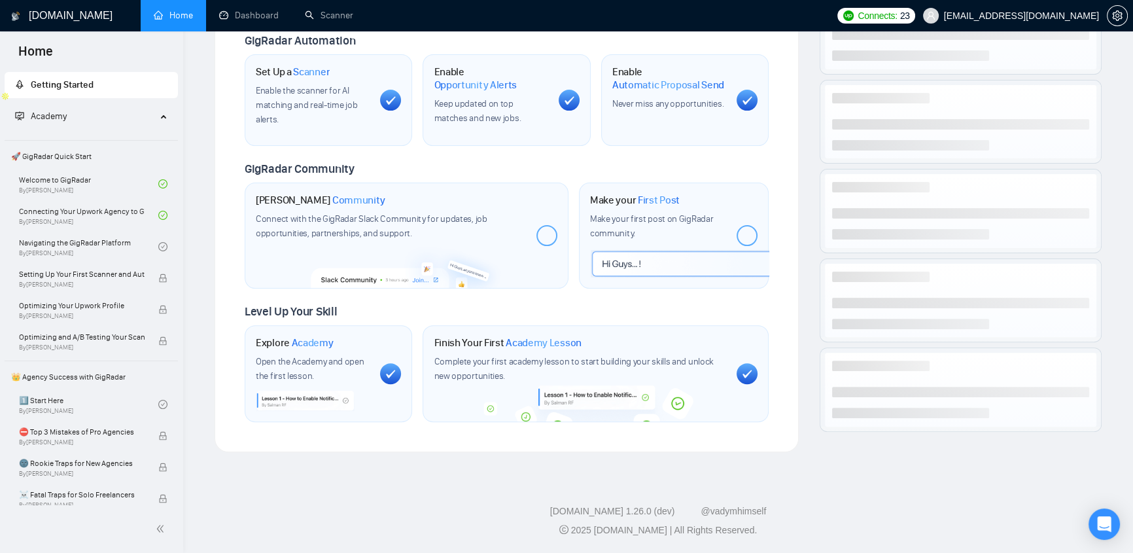
scroll to position [472, 0]
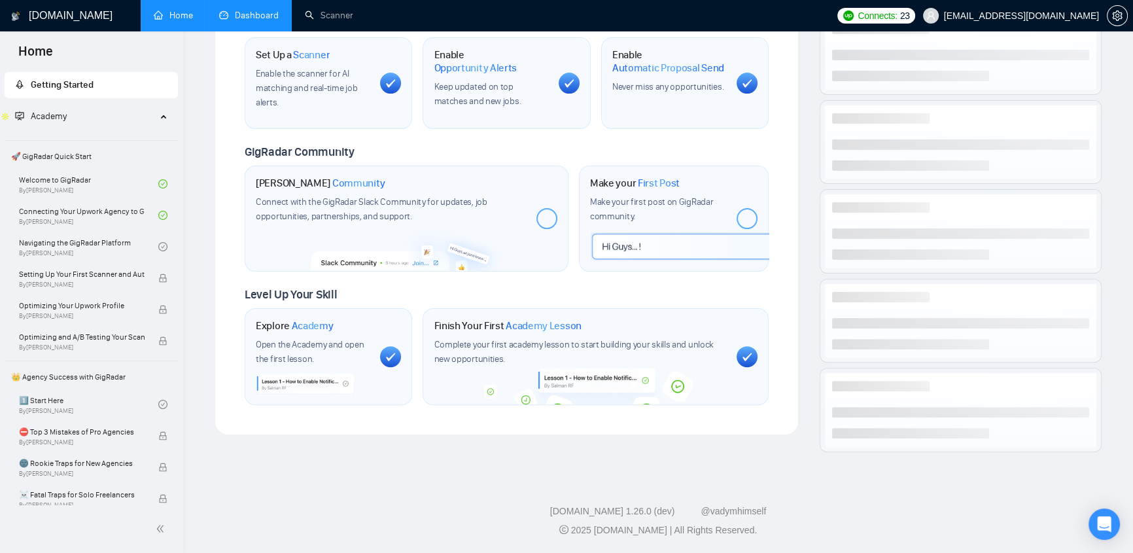
click at [279, 12] on link "Dashboard" at bounding box center [249, 15] width 60 height 11
click at [271, 12] on link "Dashboard" at bounding box center [249, 15] width 60 height 11
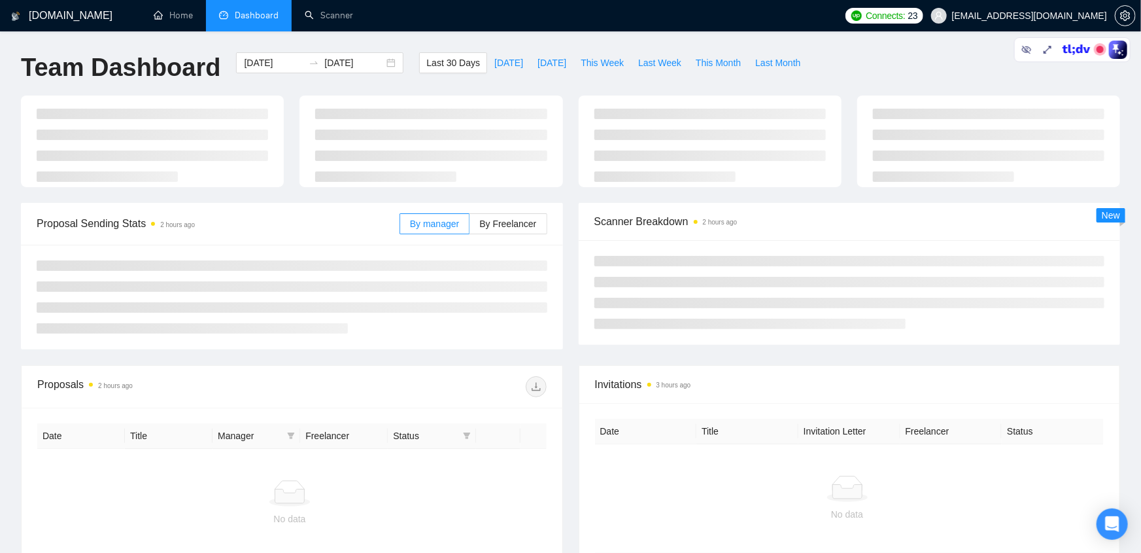
type input "[DATE]"
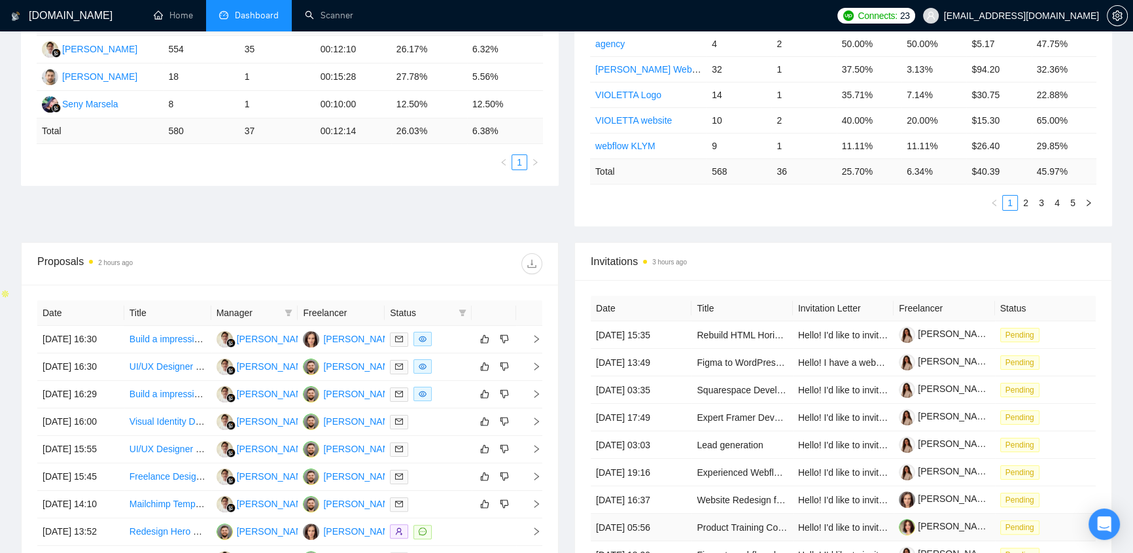
scroll to position [485, 0]
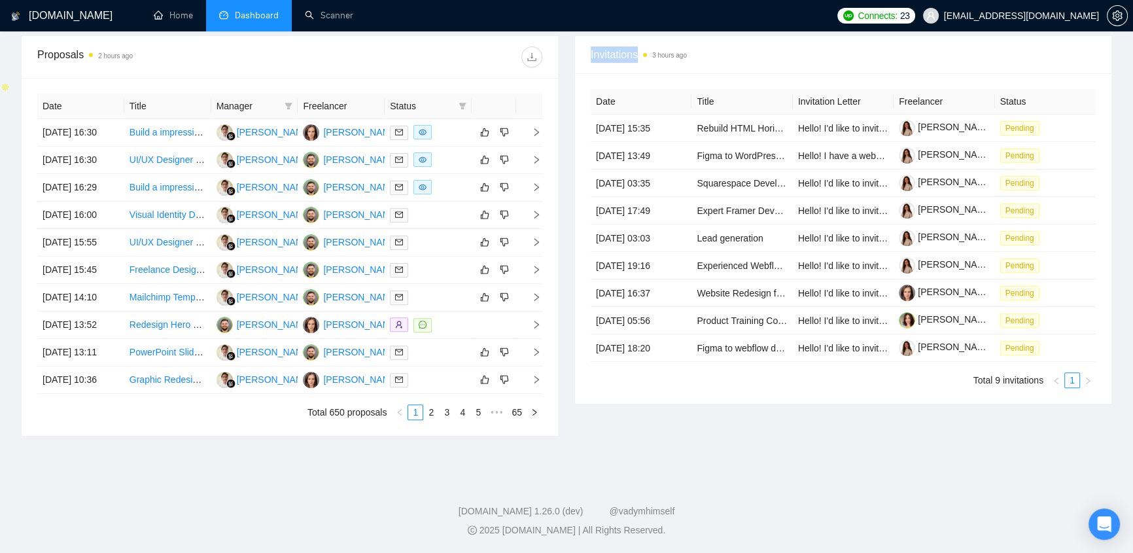
drag, startPoint x: 581, startPoint y: 52, endPoint x: 711, endPoint y: 58, distance: 129.6
click at [711, 58] on div "Invitations 3 hours ago" at bounding box center [843, 55] width 536 height 38
click at [423, 211] on div at bounding box center [428, 214] width 77 height 15
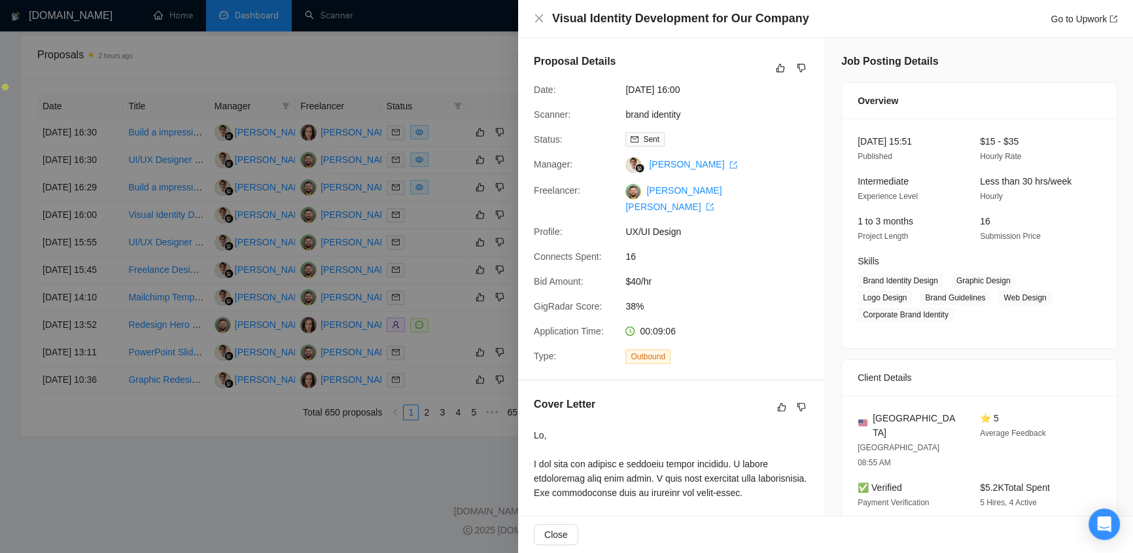
scroll to position [277, 0]
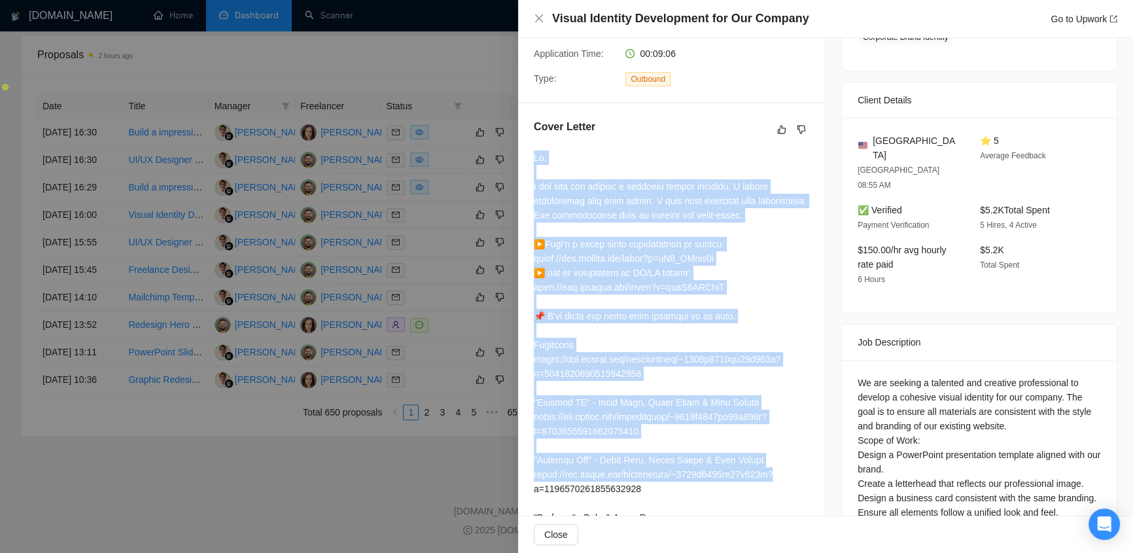
drag, startPoint x: 529, startPoint y: 143, endPoint x: 787, endPoint y: 458, distance: 407.1
click at [787, 458] on div "Cover Letter" at bounding box center [671, 511] width 307 height 816
click at [756, 297] on div at bounding box center [671, 524] width 275 height 748
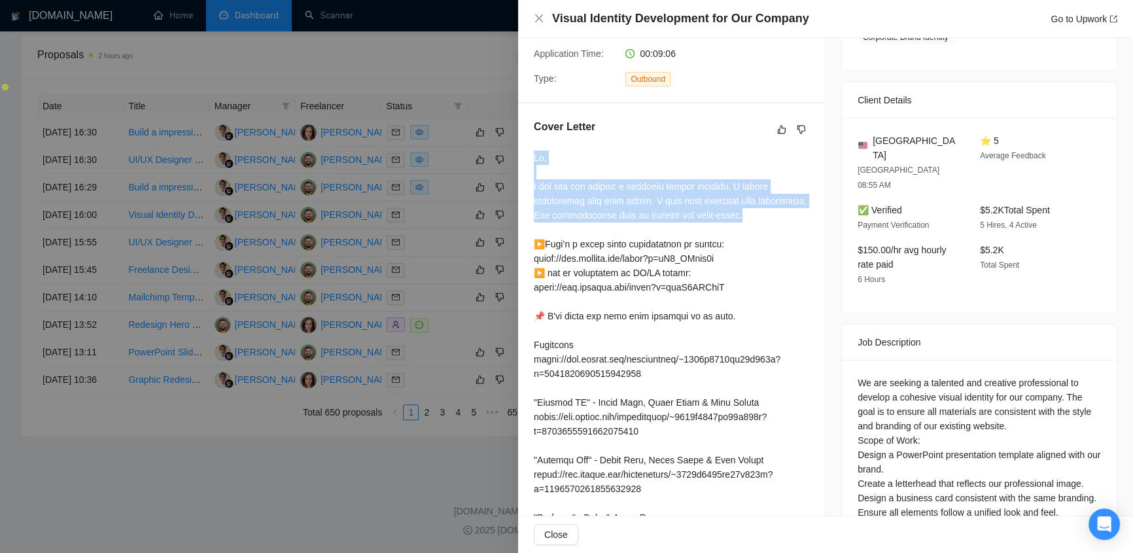
drag, startPoint x: 530, startPoint y: 137, endPoint x: 784, endPoint y: 207, distance: 263.6
click at [784, 207] on div "Cover Letter" at bounding box center [671, 511] width 307 height 816
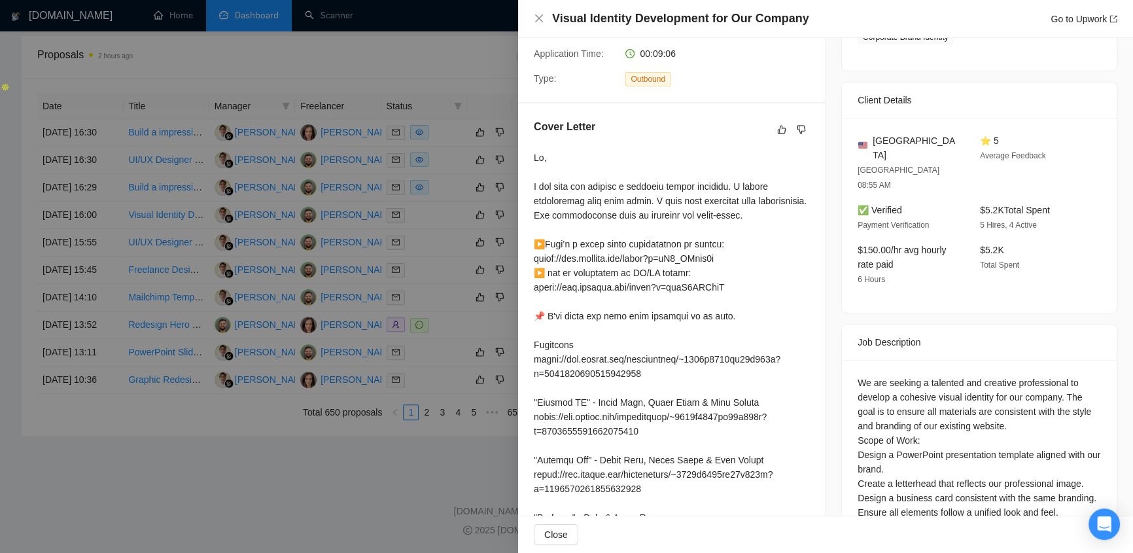
click at [778, 231] on div at bounding box center [671, 524] width 275 height 748
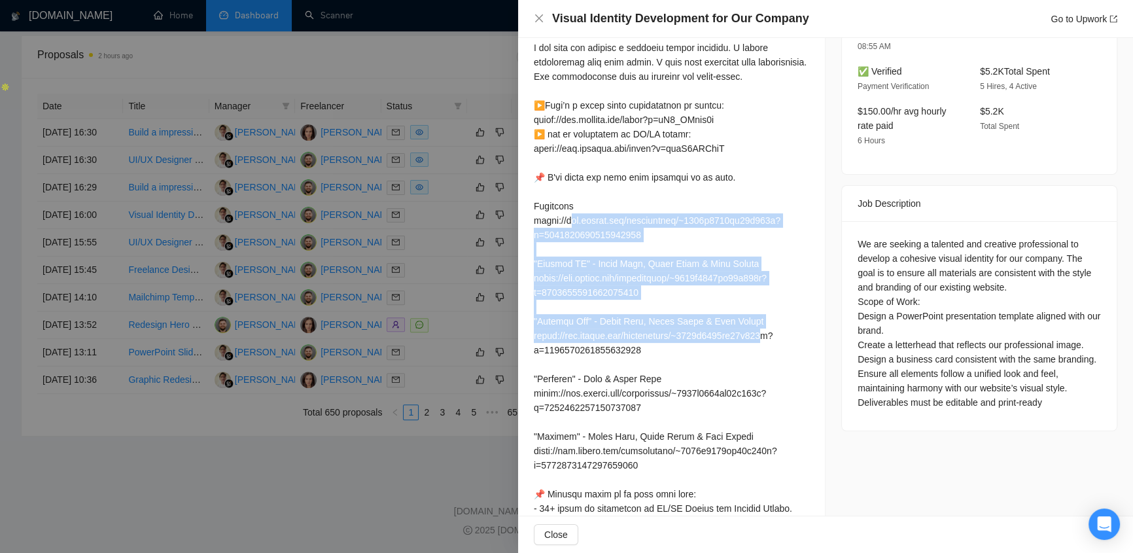
drag, startPoint x: 572, startPoint y: 206, endPoint x: 772, endPoint y: 313, distance: 227.0
click at [772, 313] on div at bounding box center [671, 386] width 275 height 748
click at [779, 290] on div at bounding box center [671, 386] width 275 height 748
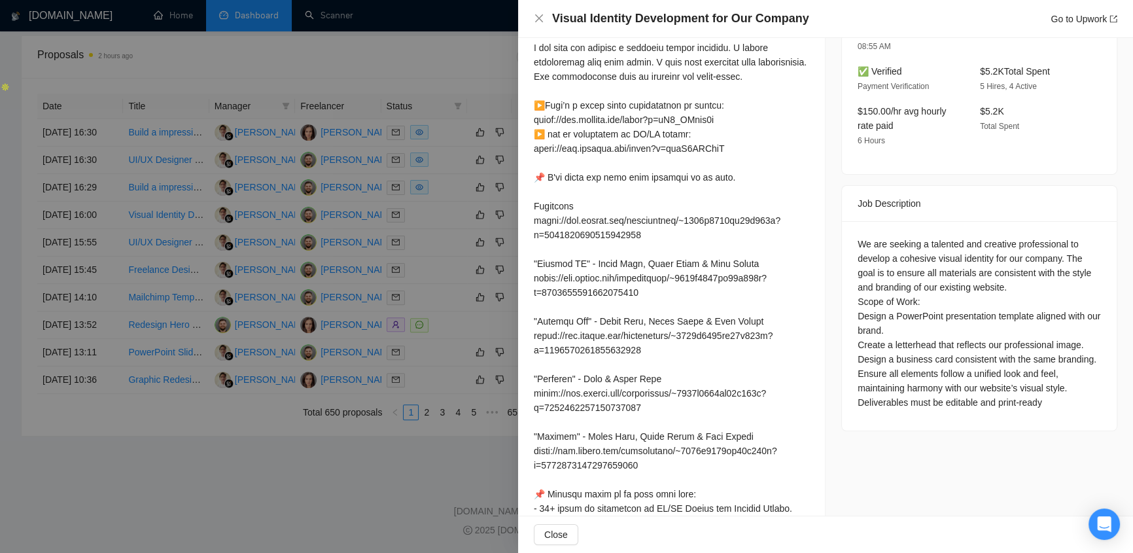
scroll to position [681, 0]
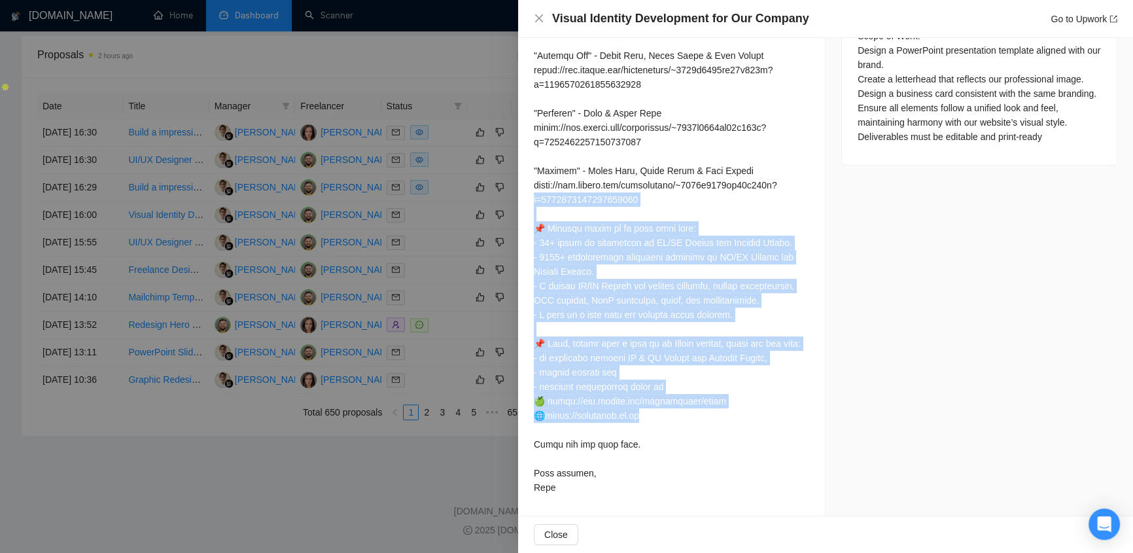
drag, startPoint x: 653, startPoint y: 417, endPoint x: 535, endPoint y: 187, distance: 258.8
click at [535, 187] on div at bounding box center [671, 120] width 275 height 748
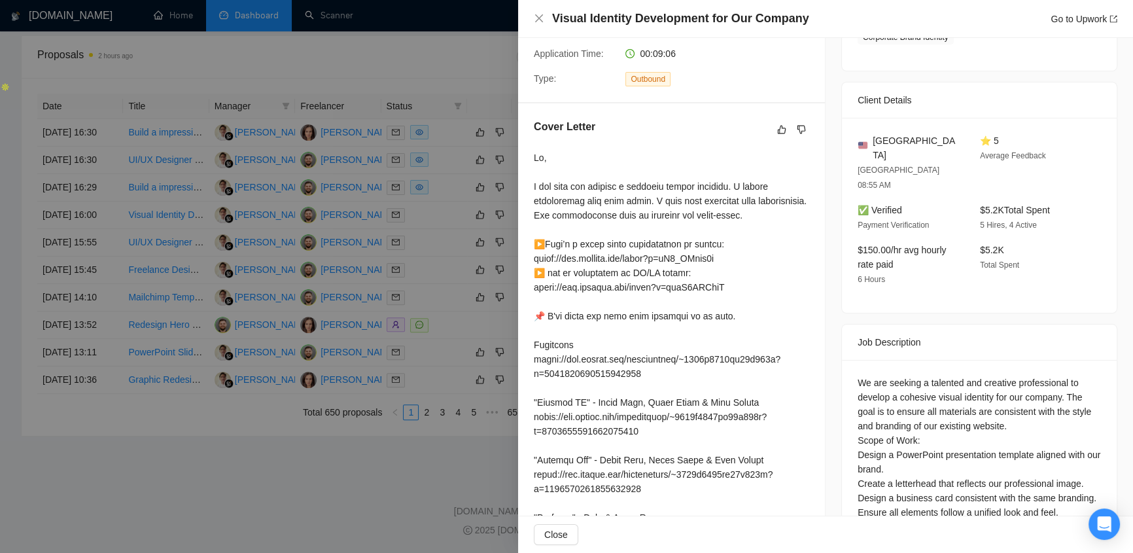
scroll to position [0, 0]
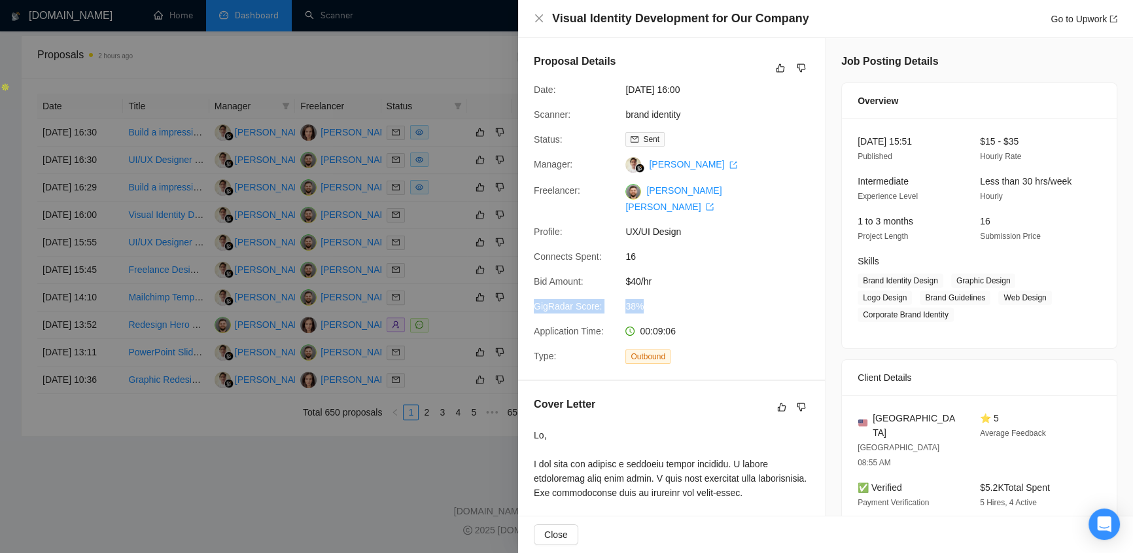
drag, startPoint x: 534, startPoint y: 291, endPoint x: 661, endPoint y: 296, distance: 127.0
click at [661, 299] on div "GigRadar Score: 38%" at bounding box center [665, 306] width 275 height 14
click at [661, 299] on span "38%" at bounding box center [723, 306] width 196 height 14
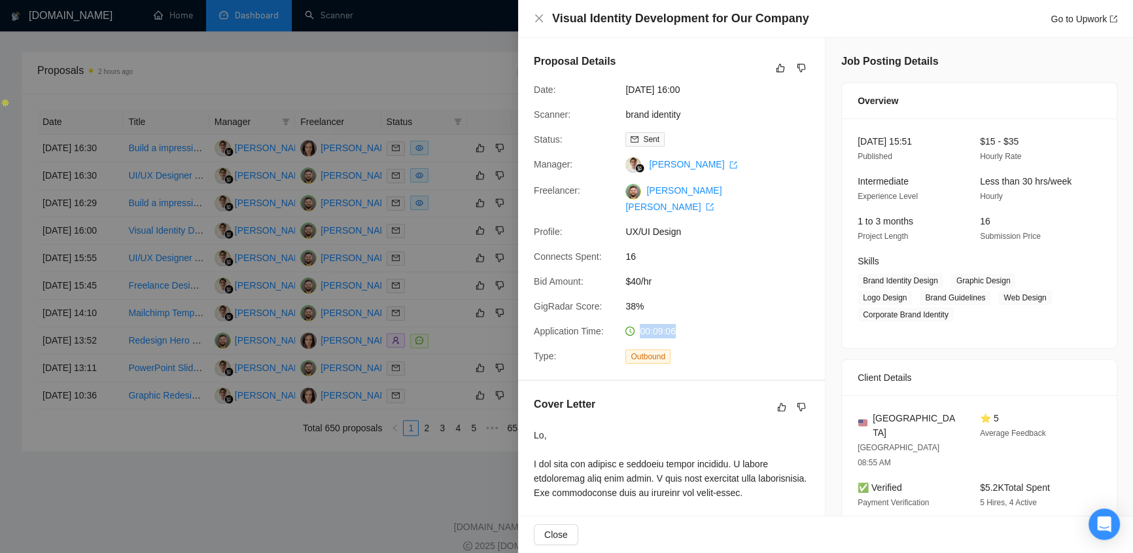
drag, startPoint x: 686, startPoint y: 319, endPoint x: 639, endPoint y: 313, distance: 47.4
click at [639, 324] on div "00:09:06" at bounding box center [689, 331] width 138 height 14
click at [538, 16] on icon "close" at bounding box center [539, 18] width 10 height 10
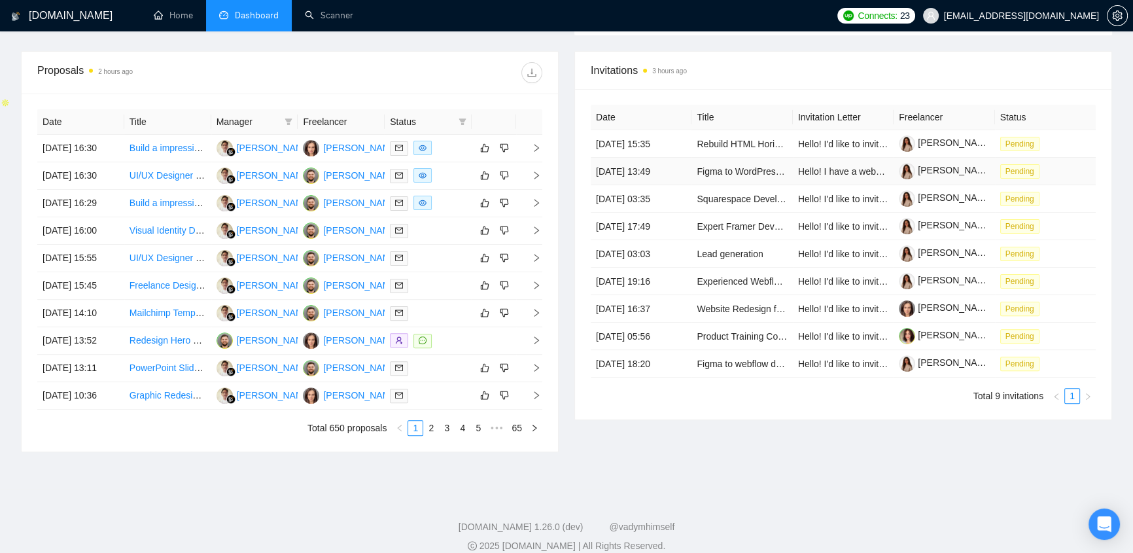
scroll to position [0, 0]
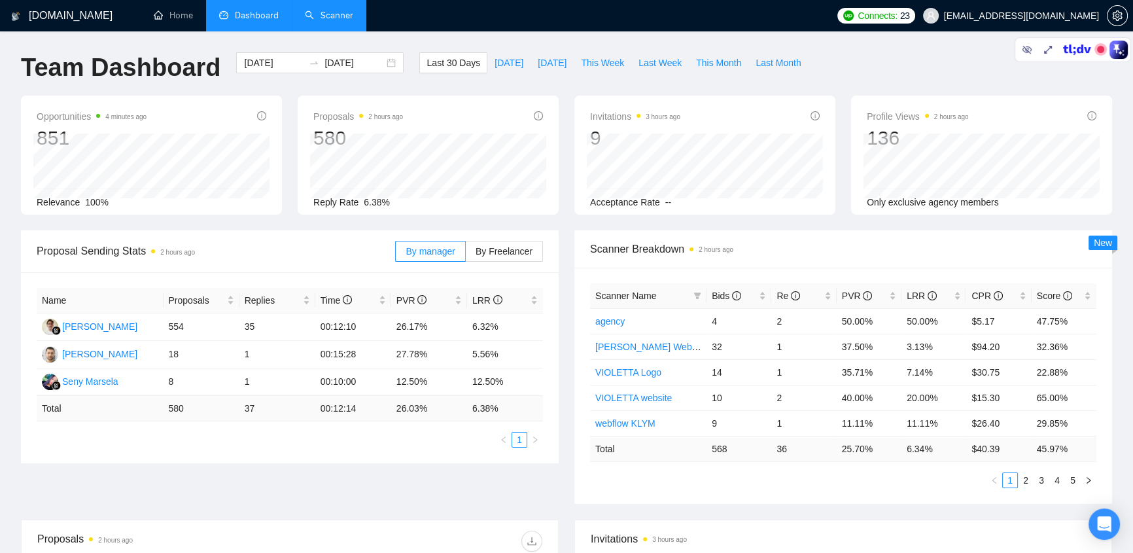
click at [344, 16] on link "Scanner" at bounding box center [329, 15] width 48 height 11
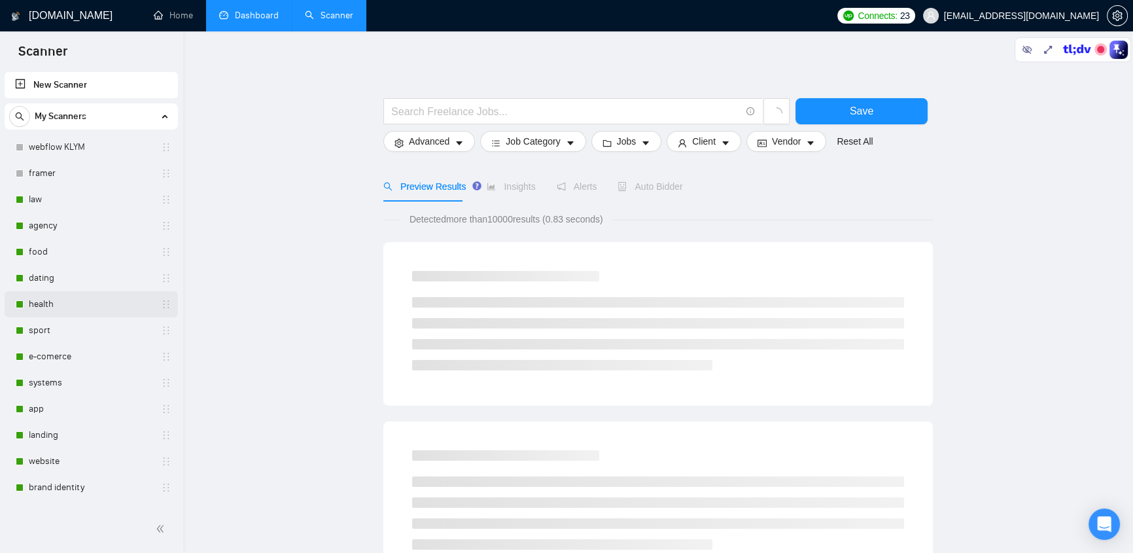
click at [58, 305] on link "health" at bounding box center [91, 304] width 124 height 26
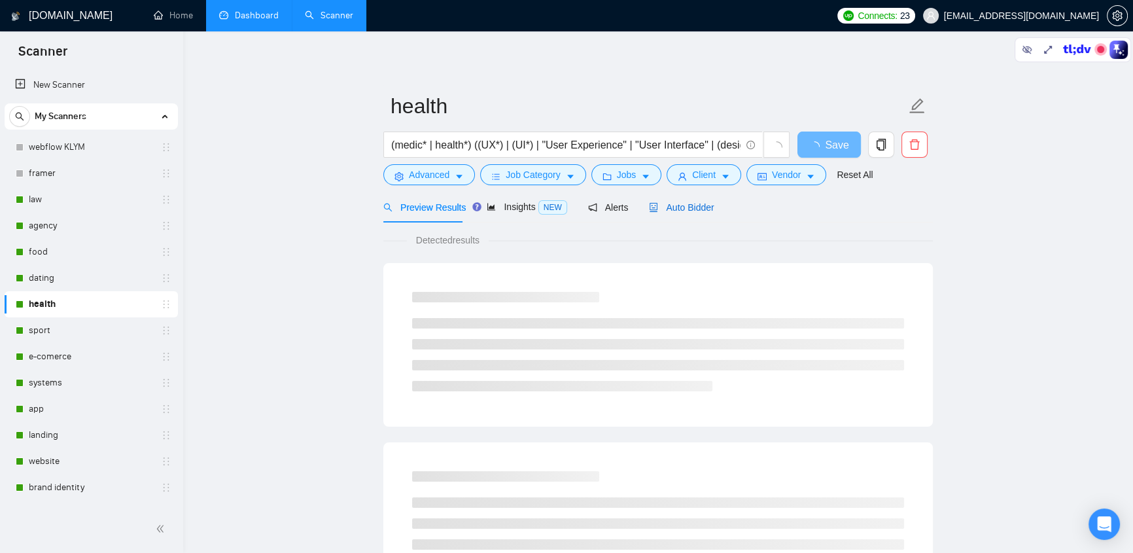
click at [694, 207] on span "Auto Bidder" at bounding box center [681, 207] width 65 height 10
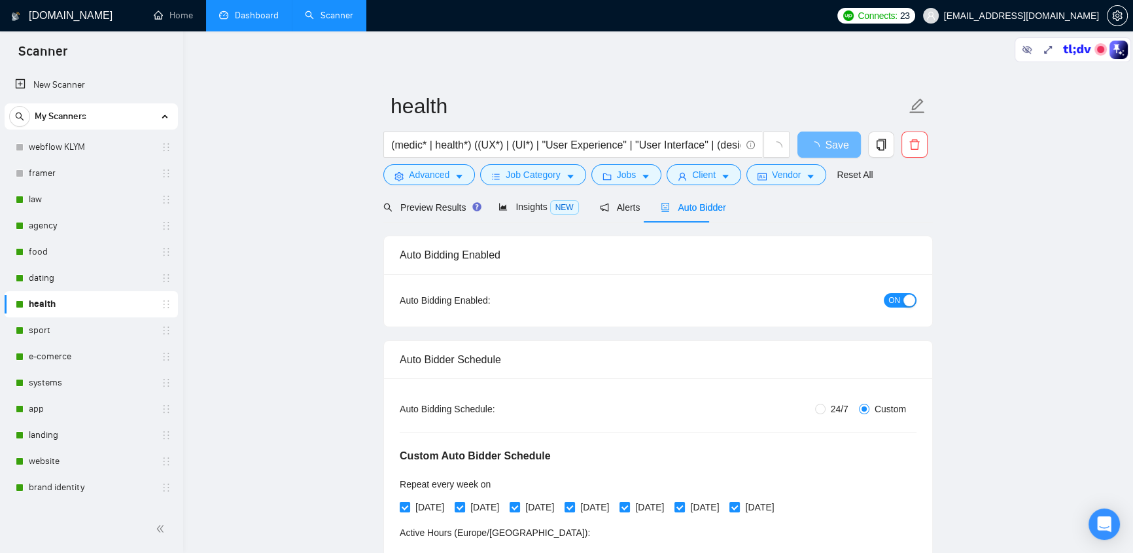
radio input "false"
radio input "true"
checkbox input "true"
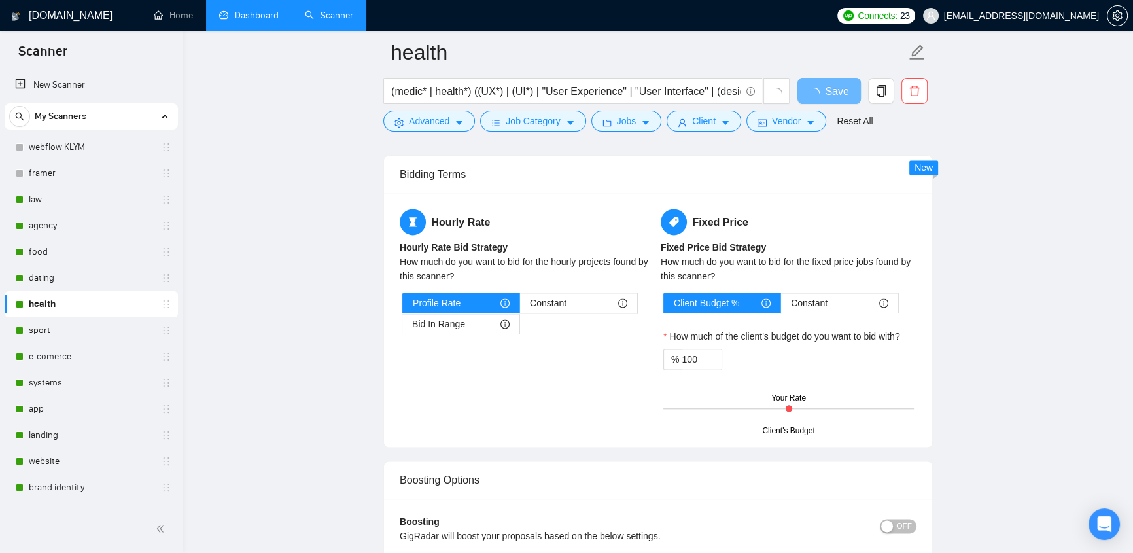
scroll to position [2497, 0]
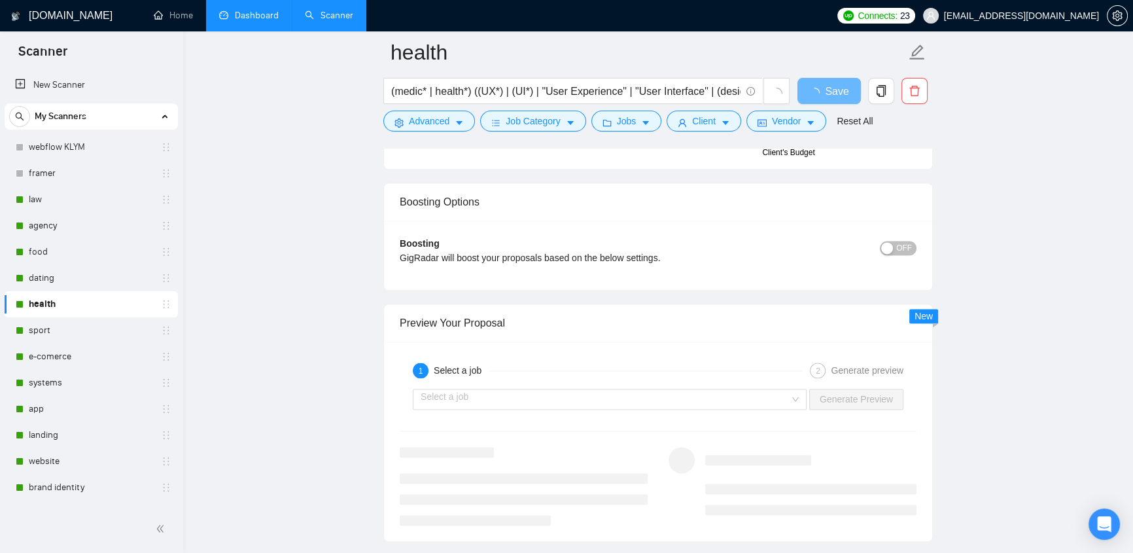
click at [909, 243] on span "OFF" at bounding box center [904, 248] width 16 height 14
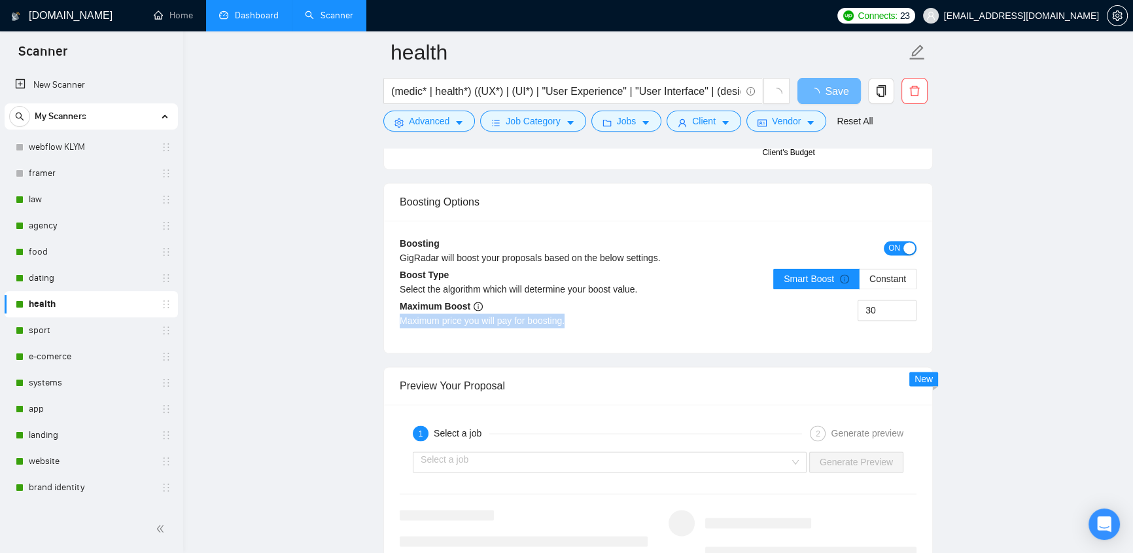
drag, startPoint x: 489, startPoint y: 318, endPoint x: 391, endPoint y: 318, distance: 98.1
click at [391, 318] on div "Boosting GigRadar will boost your proposals based on the below settings. ON Boo…" at bounding box center [658, 286] width 548 height 132
click at [584, 320] on div "Maximum price you will pay for boosting." at bounding box center [529, 320] width 258 height 14
drag, startPoint x: 584, startPoint y: 320, endPoint x: 379, endPoint y: 320, distance: 204.7
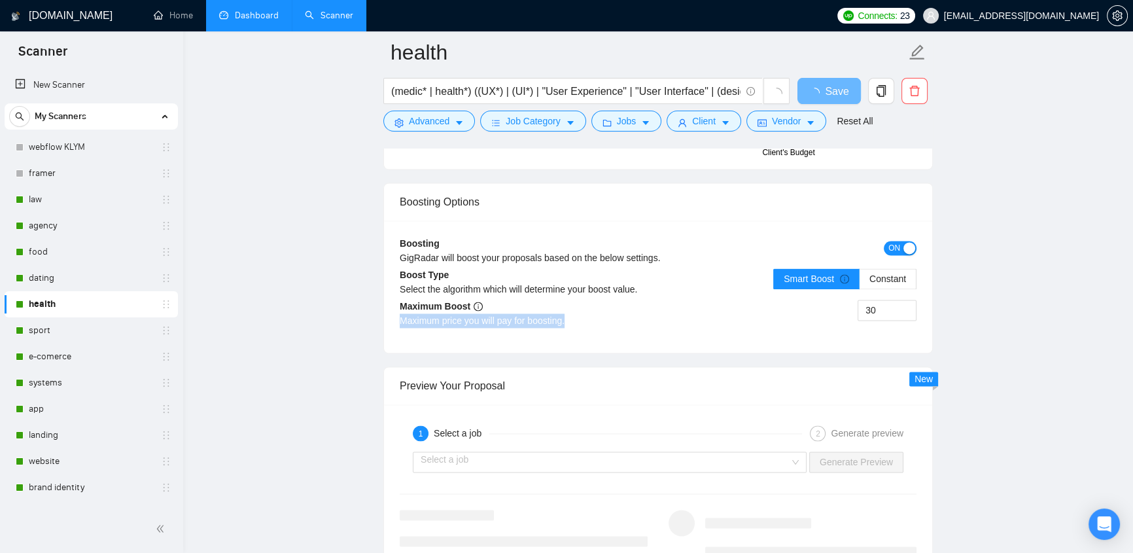
click at [594, 315] on div "Maximum price you will pay for boosting." at bounding box center [529, 320] width 258 height 14
click at [579, 320] on div "Maximum price you will pay for boosting." at bounding box center [529, 320] width 258 height 14
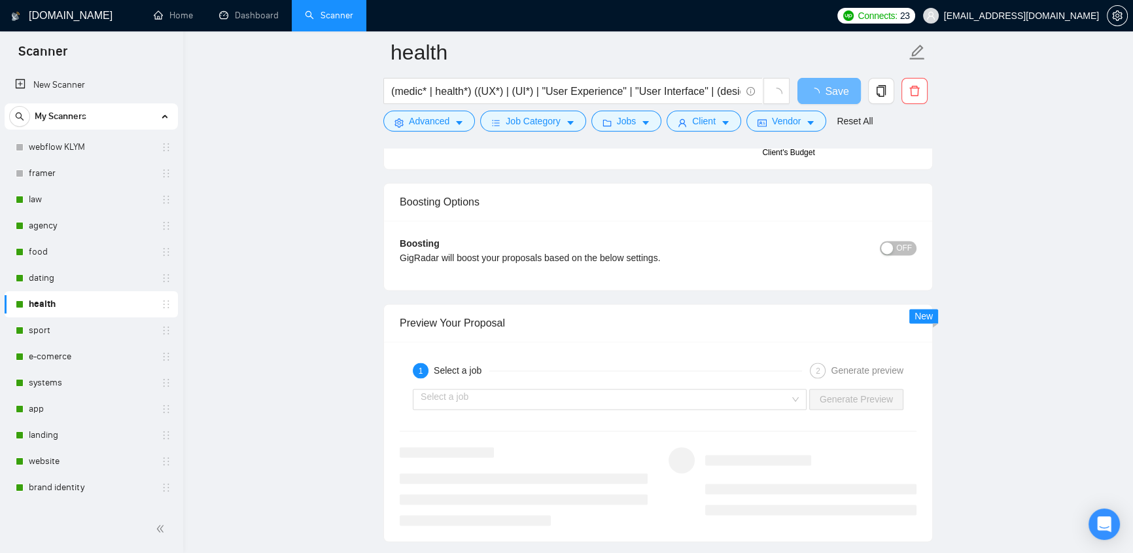
scroll to position [2497, 0]
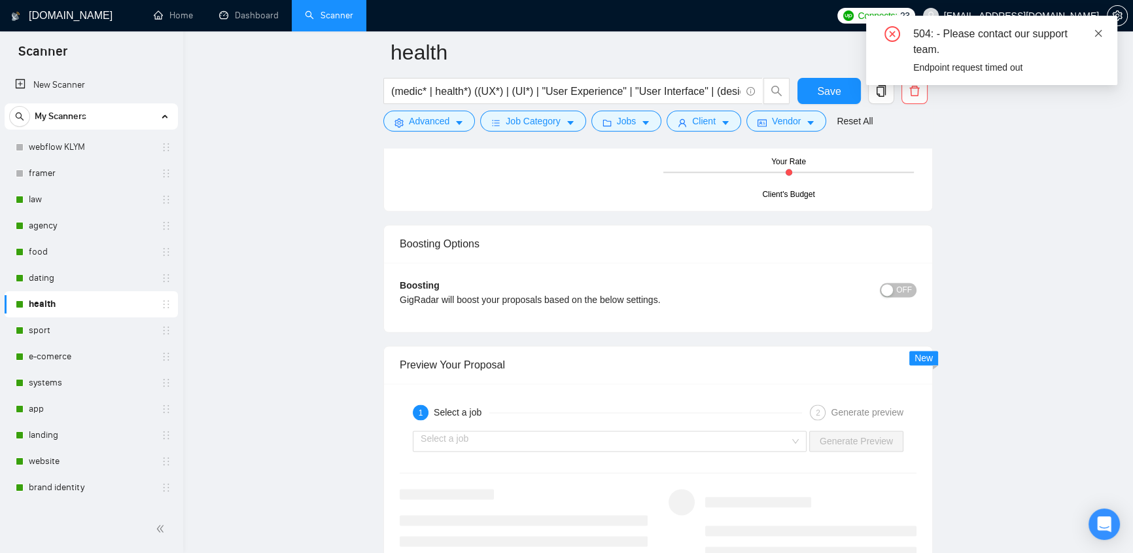
click at [1096, 33] on icon "close" at bounding box center [1097, 33] width 9 height 9
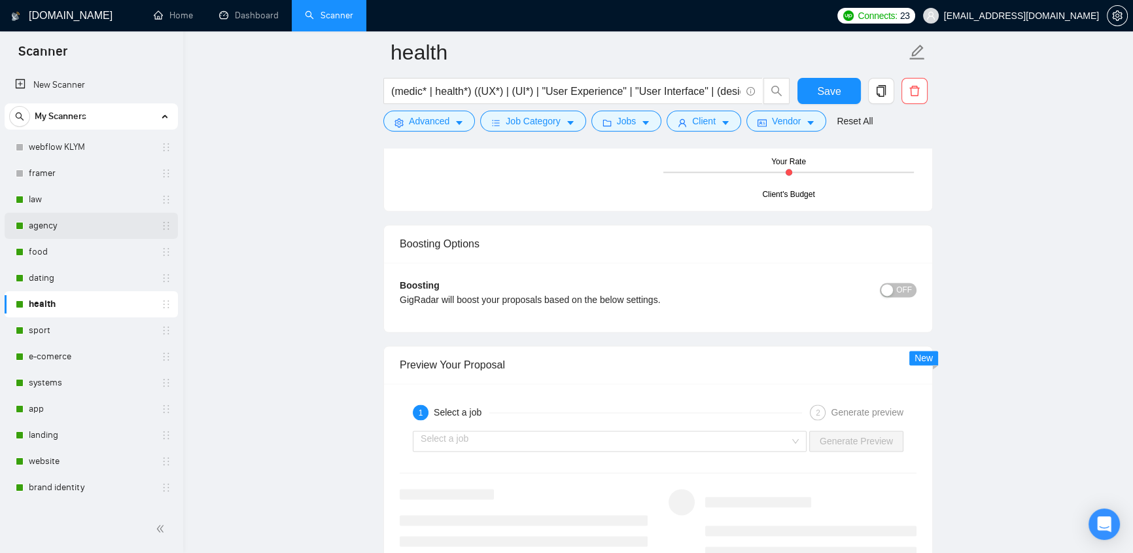
click at [65, 230] on link "agency" at bounding box center [91, 226] width 124 height 26
